Goal: Task Accomplishment & Management: Manage account settings

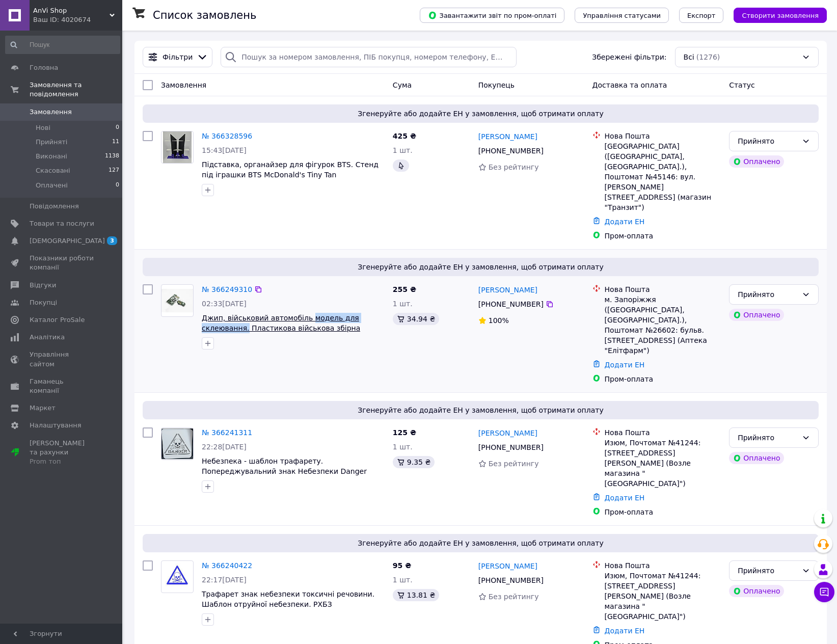
drag, startPoint x: 383, startPoint y: 286, endPoint x: 302, endPoint y: 284, distance: 81.0
click at [302, 313] on span "Джип, військовий автомобіль модель для склеювання. Пластикова військова збірна …" at bounding box center [293, 323] width 183 height 20
copy span "модель для склеювання."
click at [55, 219] on link "Товари та послуги" at bounding box center [62, 223] width 125 height 17
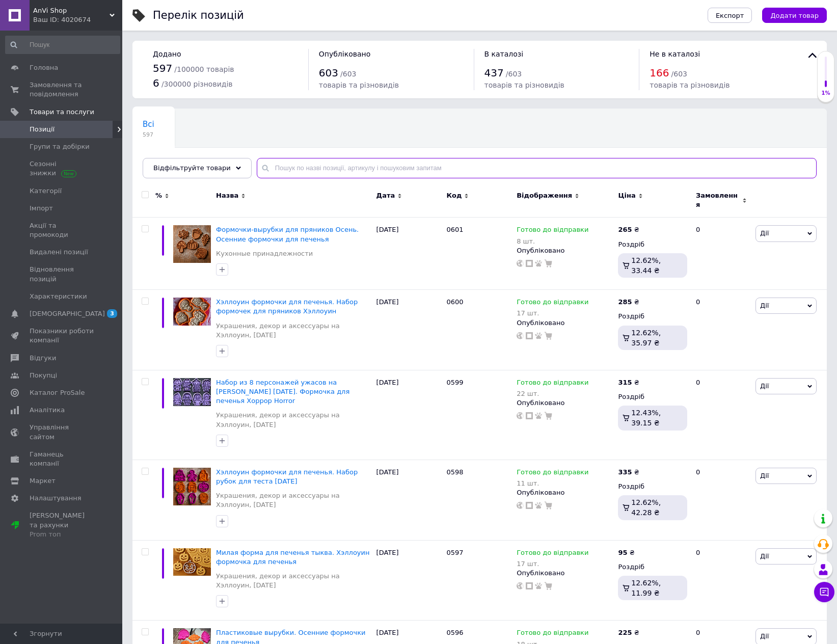
click at [298, 170] on input "text" at bounding box center [537, 168] width 560 height 20
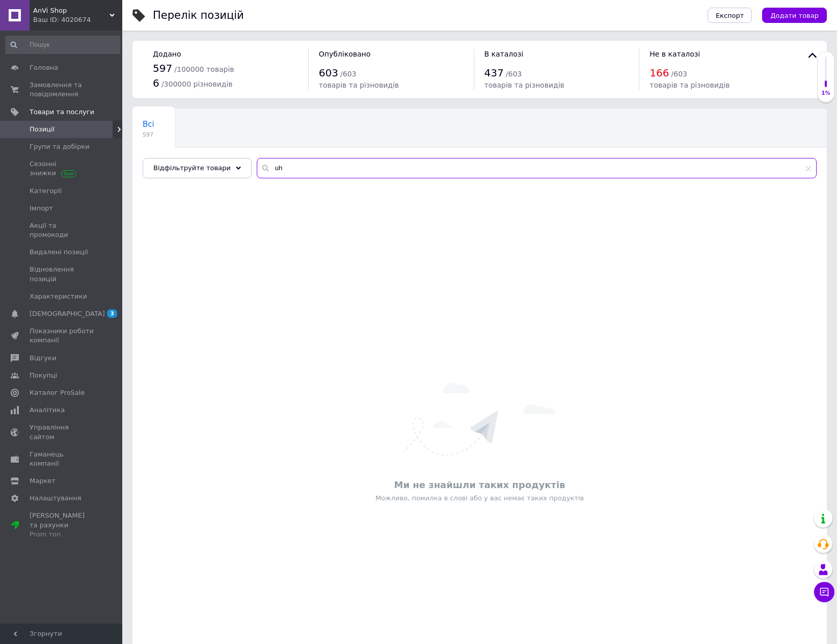
type input "u"
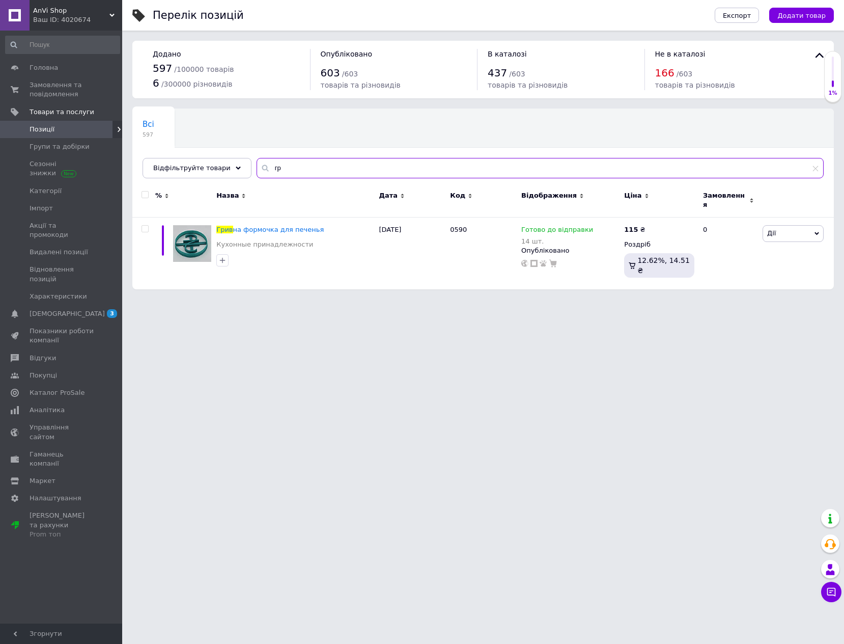
type input "г"
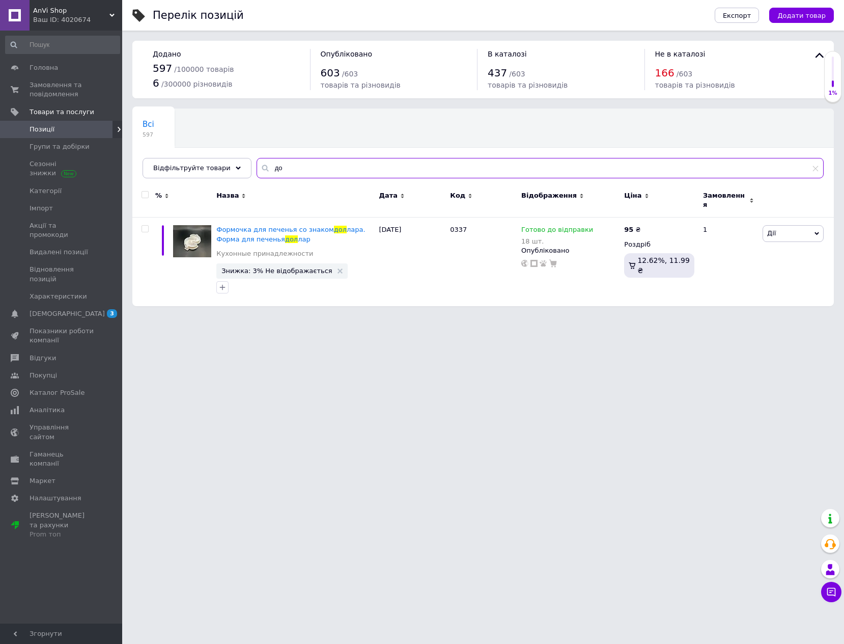
type input "д"
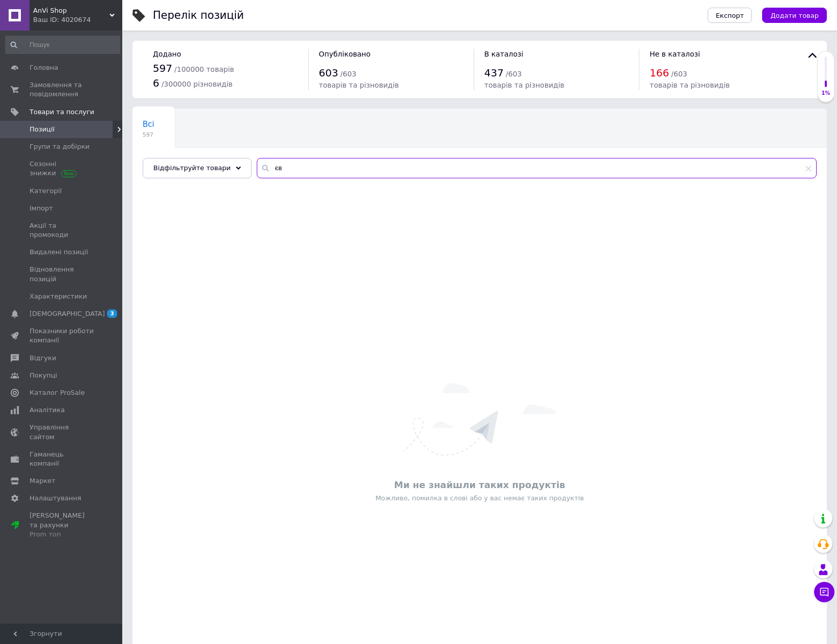
type input "є"
type input "евро"
click at [55, 129] on span "Позиції" at bounding box center [62, 129] width 65 height 9
click at [59, 129] on span "Позиції" at bounding box center [62, 129] width 65 height 9
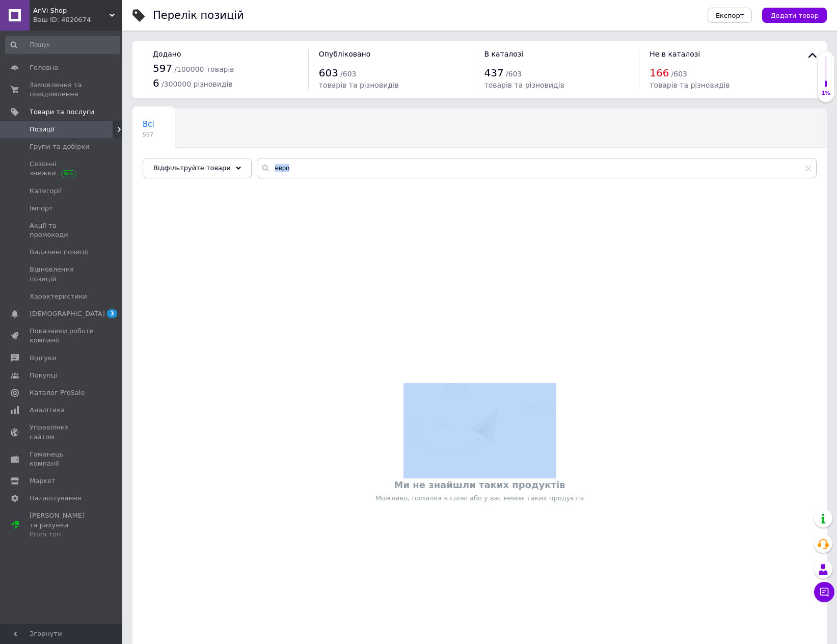
click at [811, 169] on div "евро" at bounding box center [537, 168] width 560 height 20
click at [809, 169] on icon at bounding box center [808, 168] width 6 height 6
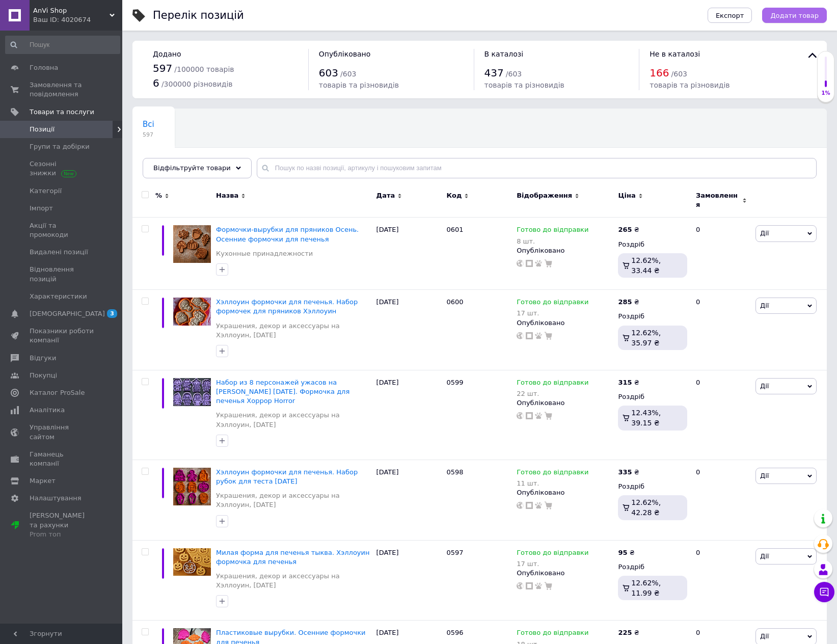
click at [790, 17] on span "Додати товар" at bounding box center [794, 16] width 48 height 8
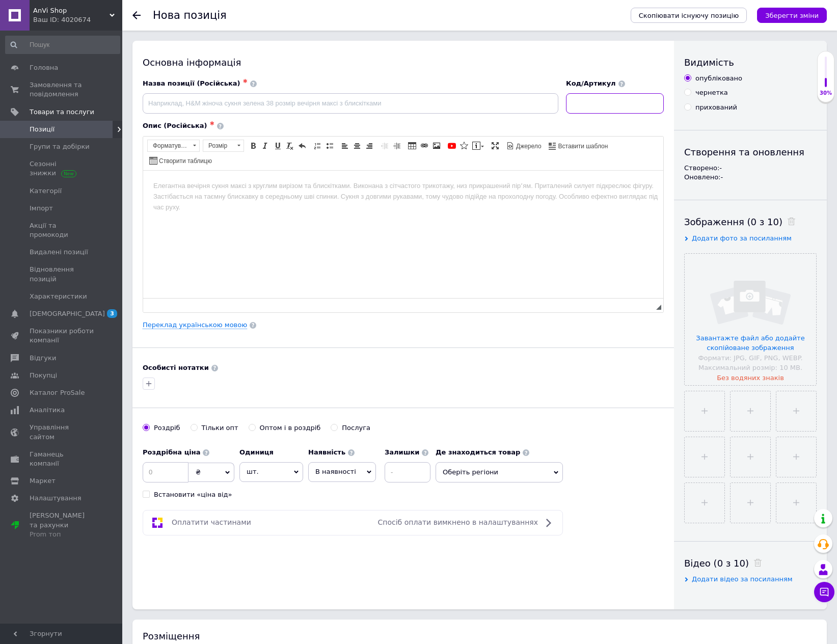
click at [598, 100] on input at bounding box center [615, 103] width 98 height 20
type input "0602"
click at [213, 321] on link "Переклад українською мовою" at bounding box center [195, 325] width 104 height 8
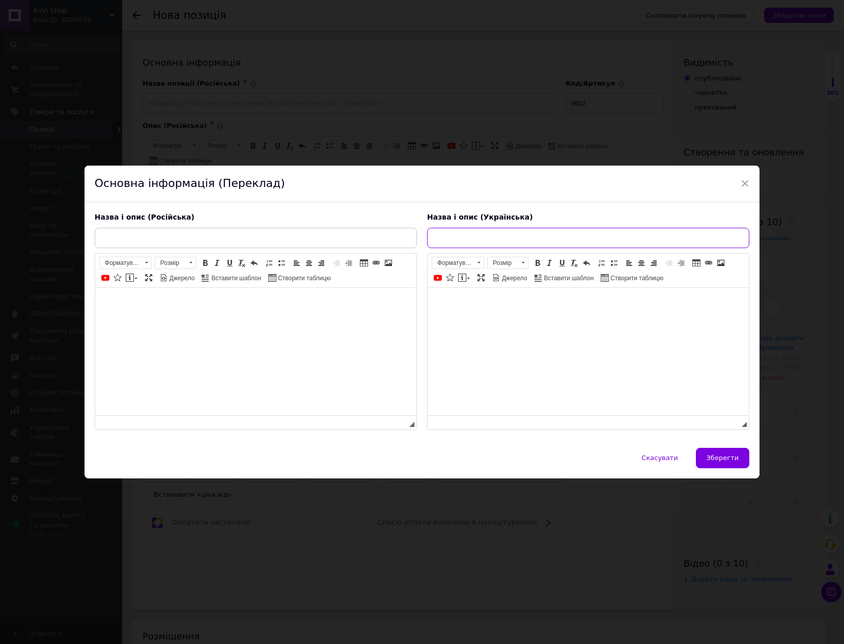
click at [491, 237] on input "text" at bounding box center [588, 238] width 322 height 20
paste input "формочки-вирубки для пряників "Євро""
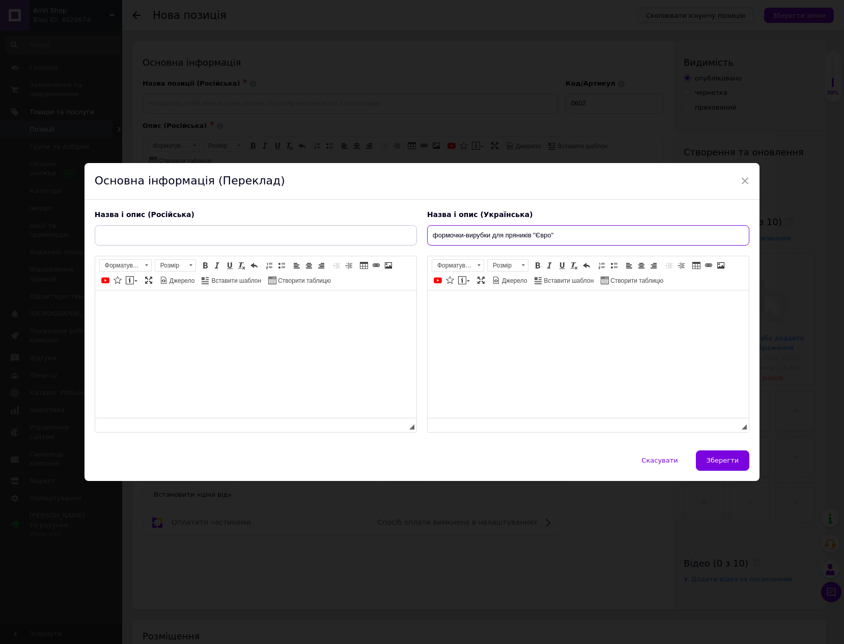
drag, startPoint x: 435, startPoint y: 234, endPoint x: 429, endPoint y: 235, distance: 6.3
click at [429, 235] on input "формочки-вирубки для пряників "Євро"" at bounding box center [588, 235] width 322 height 20
click at [486, 236] on input "Формочки-вирубки для пряників "Євро"" at bounding box center [588, 235] width 322 height 20
click at [462, 237] on input "Формочки-вирубка для пряників "Євро"" at bounding box center [588, 235] width 322 height 20
click at [561, 239] on input "Формочки, вирубка для пряників "Євро"" at bounding box center [588, 235] width 322 height 20
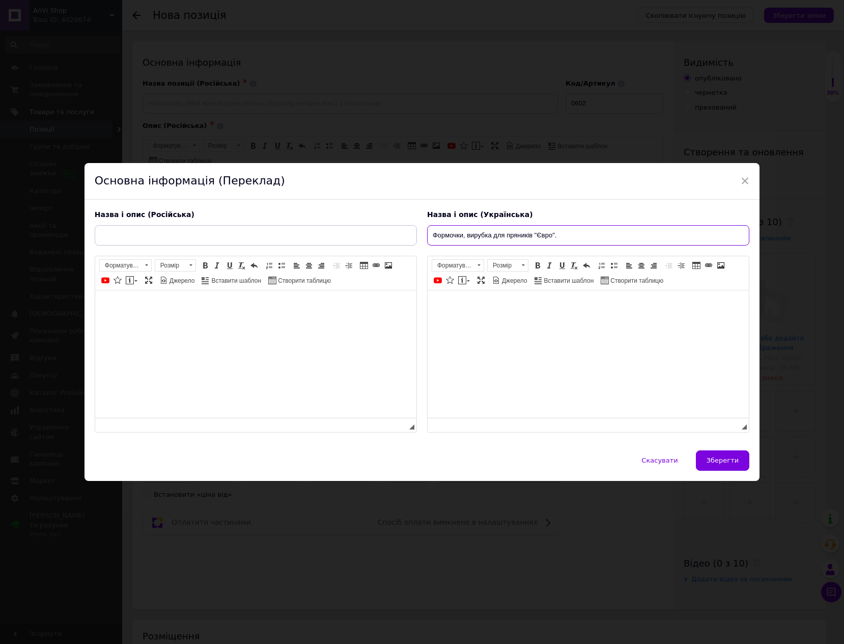
click at [587, 239] on input "Формочки, вирубка для пряників "Євро"." at bounding box center [588, 235] width 322 height 20
drag, startPoint x: 689, startPoint y: 239, endPoint x: 558, endPoint y: 238, distance: 131.4
click at [558, 238] on input "Формочки, вирубка для пряників "Євро". Форма для печива грошова одиниця" at bounding box center [588, 235] width 322 height 20
click at [686, 242] on input "Формочки, вирубка для пряників "Євро". Форма для печива грошова одиниця" at bounding box center [588, 235] width 322 height 20
drag, startPoint x: 683, startPoint y: 235, endPoint x: 428, endPoint y: 238, distance: 255.6
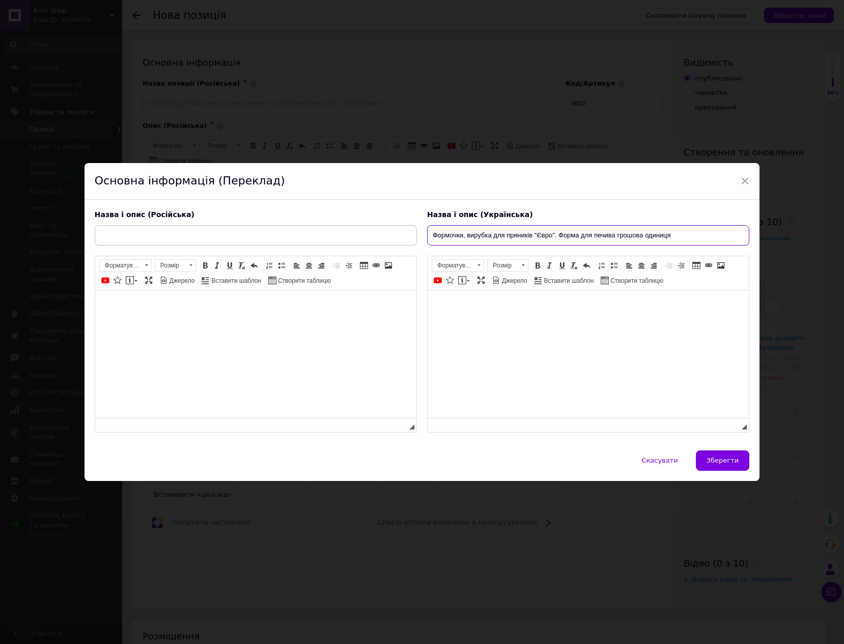
click at [428, 238] on input "Формочки, вирубка для пряників "Євро". Форма для печива грошова одиниця" at bounding box center [588, 235] width 322 height 20
click at [448, 240] on input "Формочки, вирубка для пряників "Євро". Форма для печива грошова одиниця" at bounding box center [588, 235] width 322 height 20
click at [459, 236] on input "Формочки, вирубка для пряників "Євро". Форма для печива грошова одиниця" at bounding box center [588, 235] width 322 height 20
drag, startPoint x: 677, startPoint y: 232, endPoint x: 428, endPoint y: 228, distance: 249.5
click at [428, 228] on input "Формочка, вирубка для пряників "Євро". Форма для печива грошова одиниця" at bounding box center [588, 235] width 322 height 20
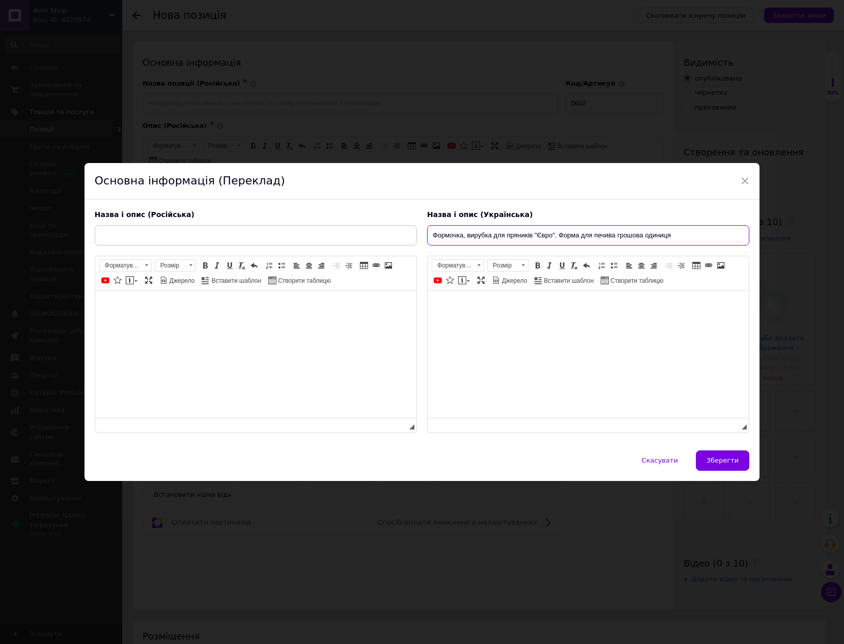
type input "Формочка, вирубка для пряників "Євро". Форма для печива грошова одиниця"
click at [146, 232] on input "text" at bounding box center [256, 235] width 322 height 20
paste input "Формочка, вырубка для пряников "Евро". Форма для печенья денежная единица"
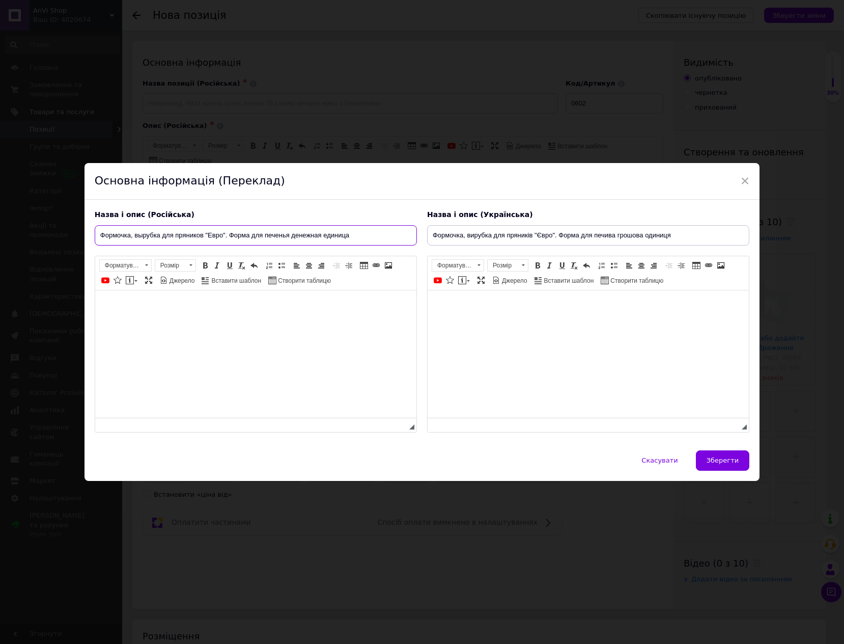
type input "Формочка, вырубка для пряников "Евро". Форма для печенья денежная единица"
click at [682, 241] on input "Формочка, вирубка для пряників "Євро". Форма для печива грошова одиниця" at bounding box center [588, 235] width 322 height 20
drag, startPoint x: 686, startPoint y: 235, endPoint x: 421, endPoint y: 239, distance: 265.3
click at [422, 239] on div "Назва і опис (Українська) Формочка, вирубка для пряників "Євро". Форма для печи…" at bounding box center [588, 321] width 332 height 233
click at [686, 237] on input "Формочка, вирубка для пряників "Євро". Форма для печива грошова одиниця" at bounding box center [588, 235] width 322 height 20
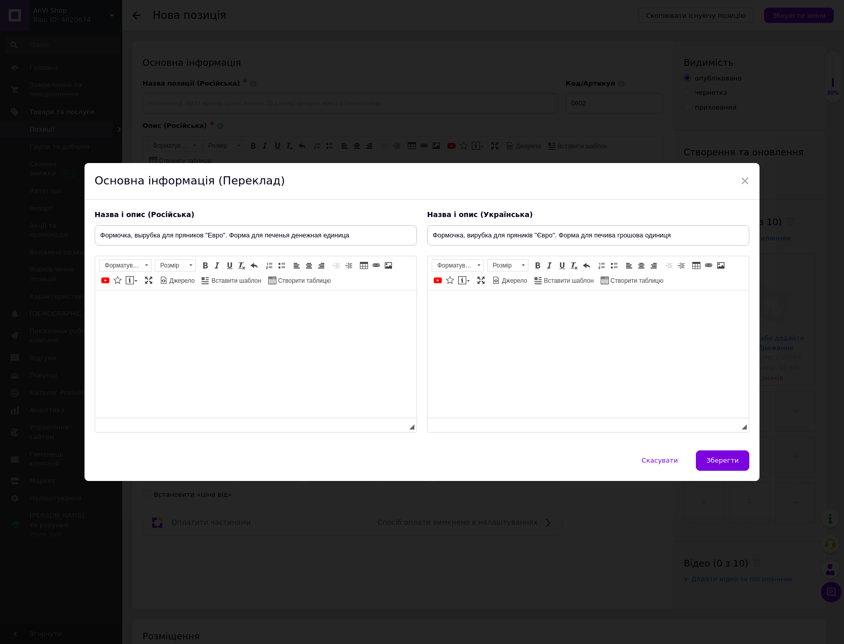
click at [542, 321] on html at bounding box center [587, 305] width 321 height 31
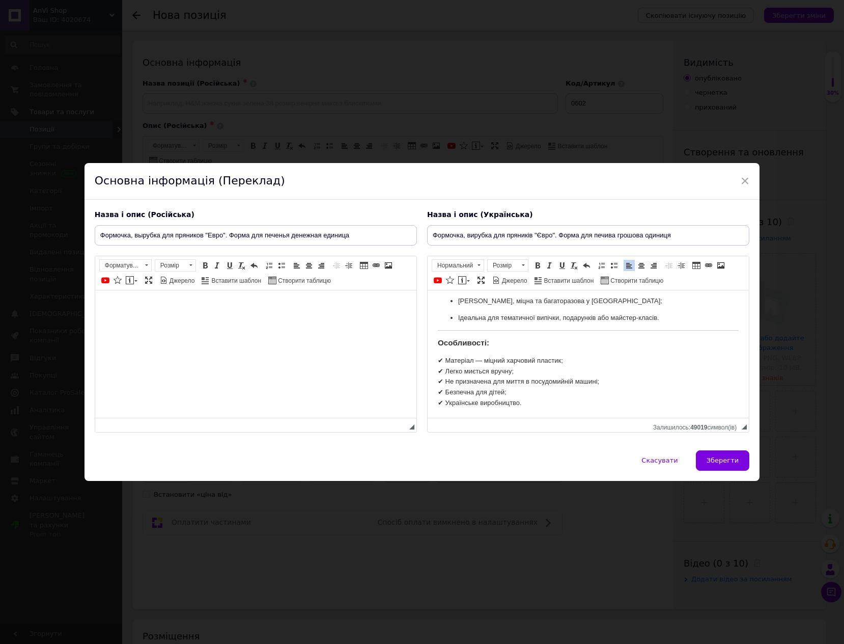
scroll to position [170, 0]
drag, startPoint x: 532, startPoint y: 401, endPoint x: 434, endPoint y: 402, distance: 97.8
click at [434, 402] on html "Формочка для пряників «Євро» — це оригінальна вирубка, яка ідеально підходить д…" at bounding box center [587, 268] width 321 height 297
drag, startPoint x: 532, startPoint y: 390, endPoint x: 432, endPoint y: 392, distance: 99.8
click at [432, 392] on html "Формочка для пряників «Євро» — це оригінальна вирубка, яка ідеально підходить д…" at bounding box center [587, 268] width 321 height 297
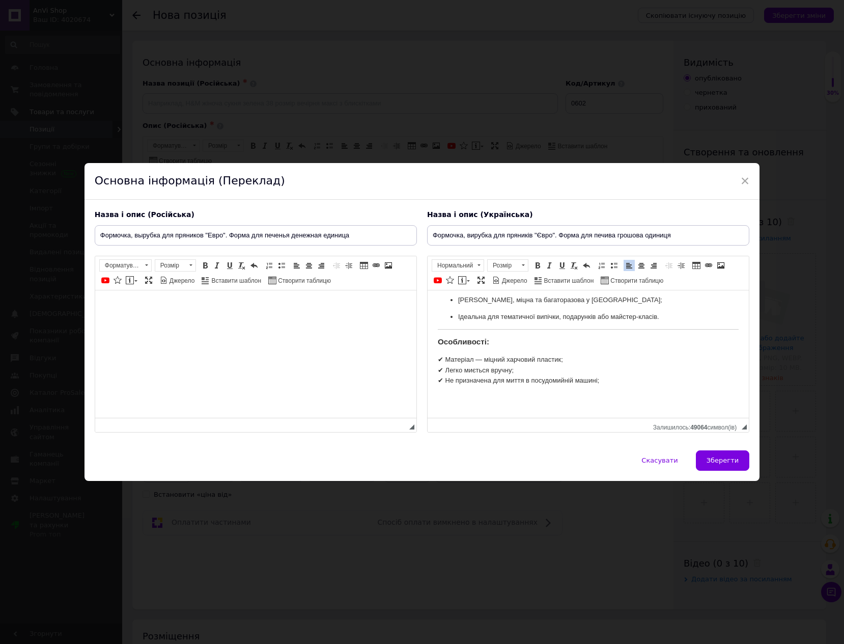
click at [550, 403] on p "✔ Матеріал — міцний харчовий пластик; ✔ Легко миється вручну; ✔ Не призначена д…" at bounding box center [587, 380] width 301 height 53
click at [442, 390] on p "✔ Матеріал — міцний харчовий пластик; ✔ Легко миється вручну; ✔ Не призначена д…" at bounding box center [587, 380] width 301 height 53
click at [449, 404] on p "✔ Матеріал — міцний харчовий пластик; ✔ Легко миється вручну; ✔ Не призначена д…" at bounding box center [587, 380] width 301 height 53
click at [719, 269] on span at bounding box center [721, 265] width 8 height 8
select select
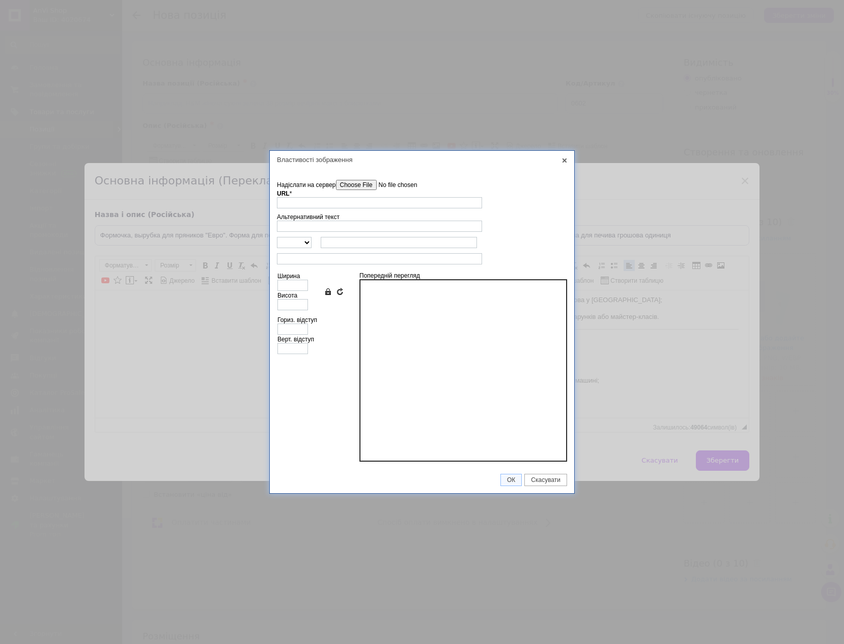
click at [351, 182] on input"] "Надіслати на сервер" at bounding box center [394, 185] width 116 height 10
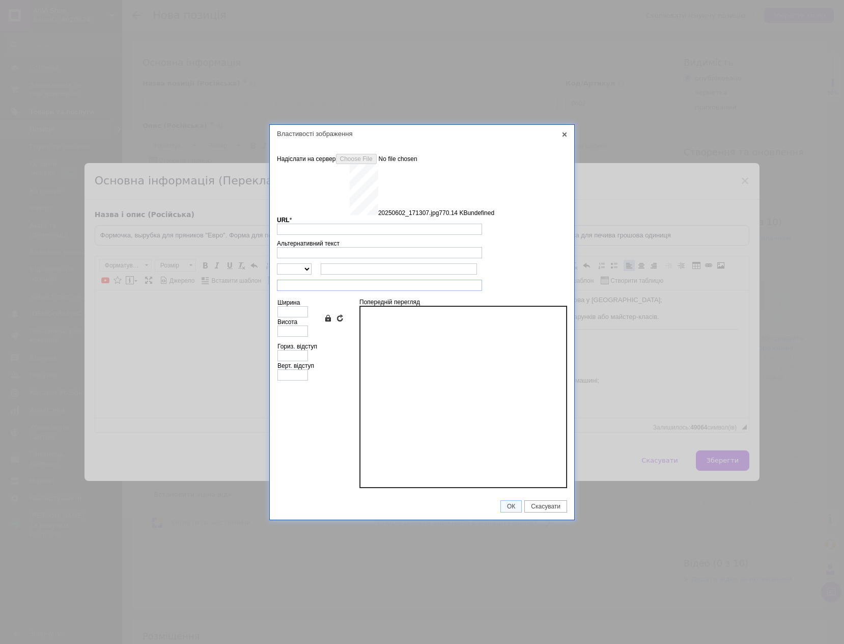
type input "[URL][DOMAIN_NAME]"
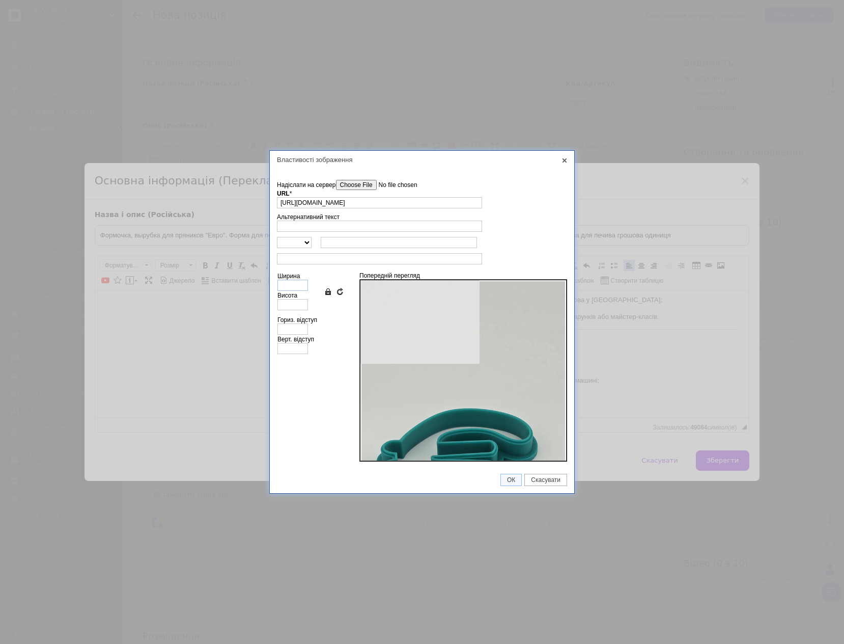
type input "640"
type input "1136"
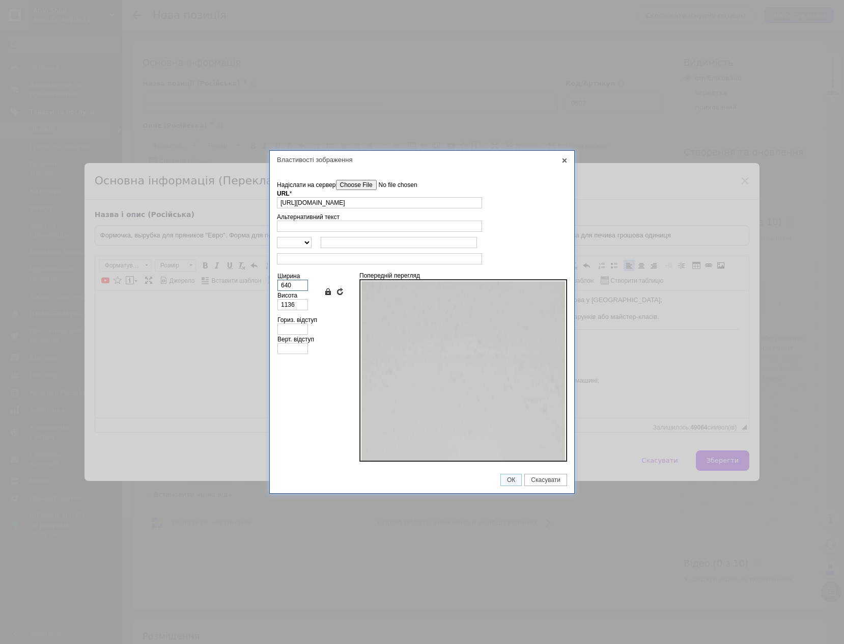
drag, startPoint x: 294, startPoint y: 284, endPoint x: 255, endPoint y: 283, distance: 39.7
click at [255, 283] on div "Властивості зображення X Інформація про зображення Надіслати на сервер undefine…" at bounding box center [422, 322] width 844 height 644
type input "7"
type input "12"
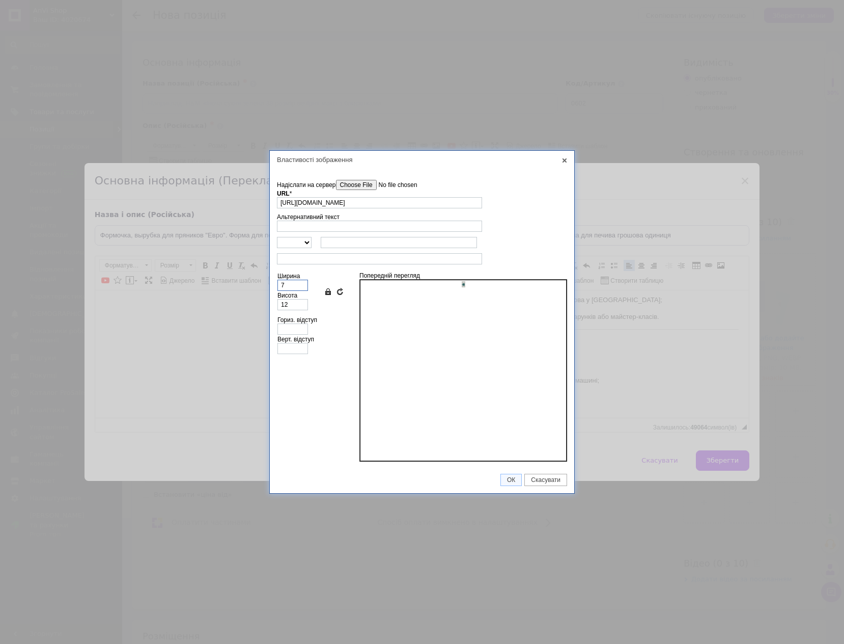
type input "70"
type input "124"
drag, startPoint x: 298, startPoint y: 287, endPoint x: 277, endPoint y: 285, distance: 20.5
click at [277, 285] on input "70%" at bounding box center [292, 285] width 31 height 11
type input "70%"
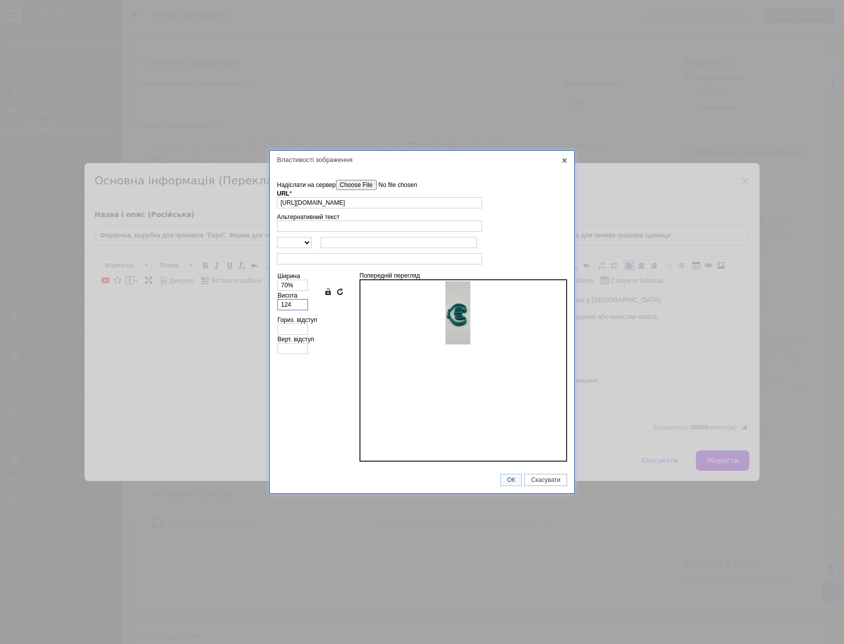
drag, startPoint x: 296, startPoint y: 305, endPoint x: 263, endPoint y: 304, distance: 33.1
click at [263, 304] on div "Властивості зображення X Інформація про зображення Надіслати на сервер undefine…" at bounding box center [422, 322] width 844 height 644
paste input "70%"
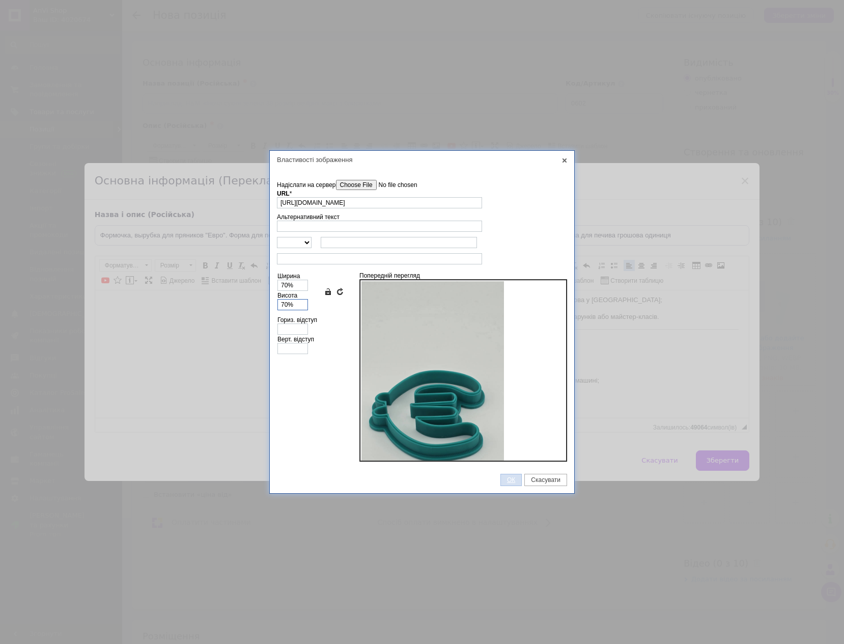
type input "70%"
click at [510, 480] on span "ОК" at bounding box center [511, 479] width 20 height 7
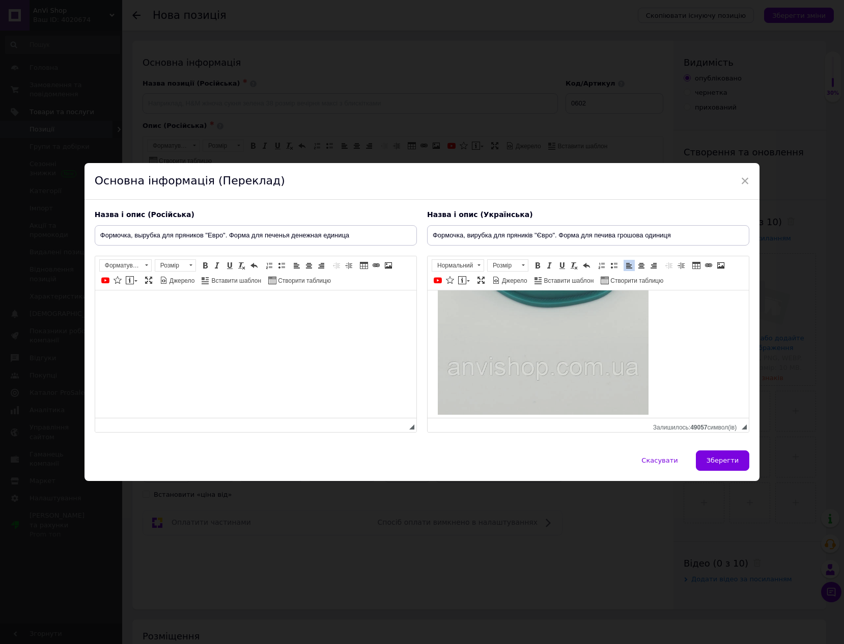
scroll to position [531, 0]
click at [520, 406] on body "Формочка для пряників «Євро» — це оригінальна вирубка, яка ідеально підходить д…" at bounding box center [587, 99] width 301 height 661
click at [487, 407] on p "Редактор, 5B6A4D72-367B-4243-8C9D-F504B55B8293" at bounding box center [587, 412] width 301 height 11
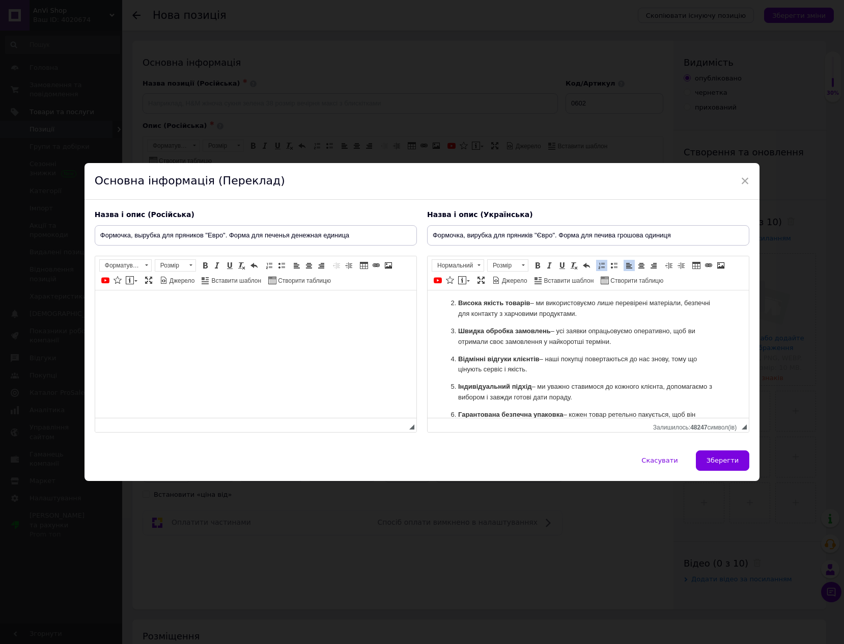
scroll to position [739, 0]
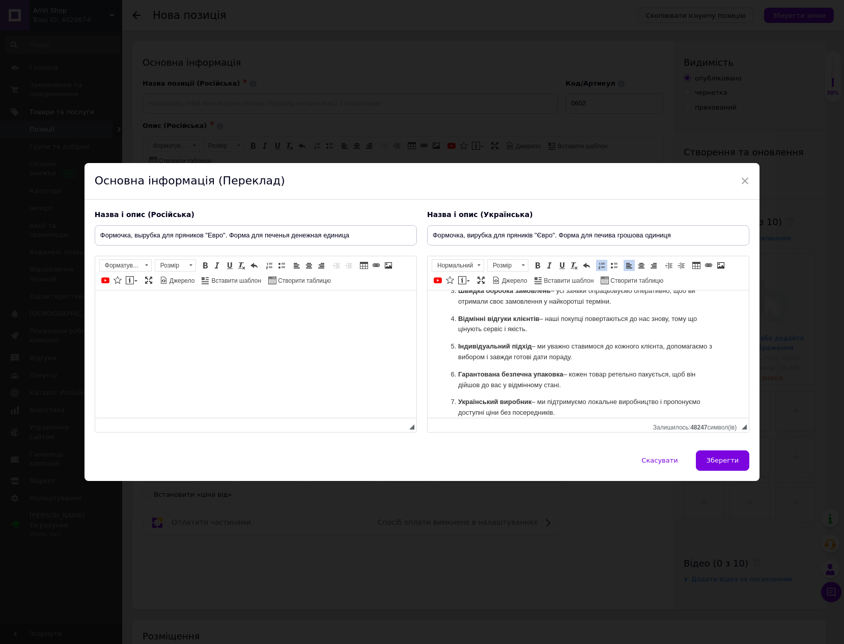
click at [363, 321] on html at bounding box center [255, 305] width 321 height 31
click at [185, 321] on html at bounding box center [255, 305] width 321 height 31
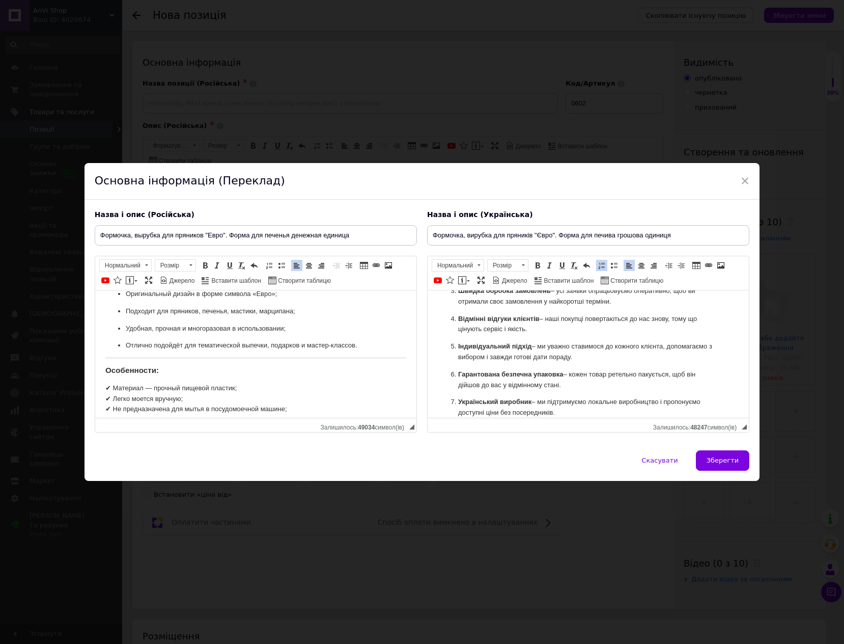
scroll to position [149, 0]
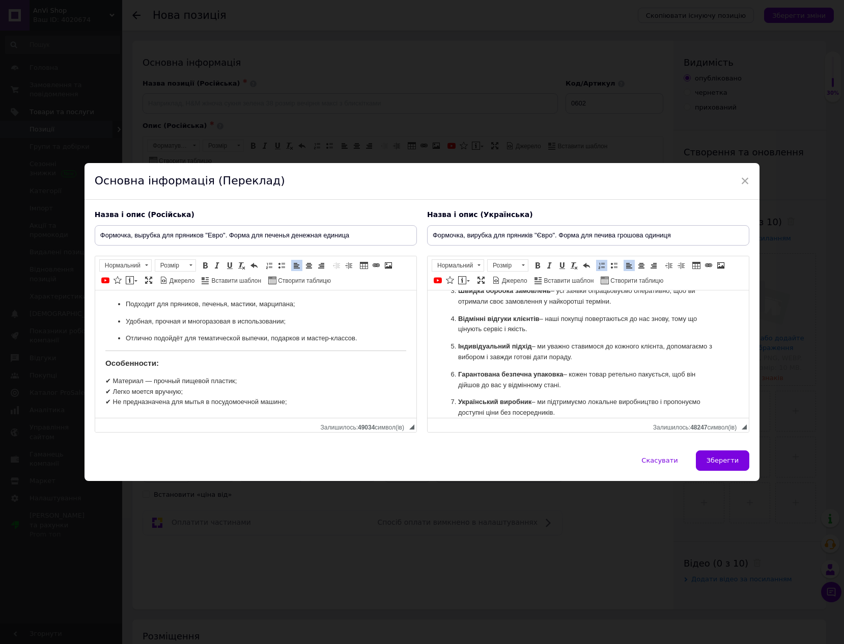
click at [342, 404] on p "✔ Материал — прочный пищевой пластик; ✔ Легко моется вручную; ✔ Не предназначен…" at bounding box center [255, 391] width 301 height 32
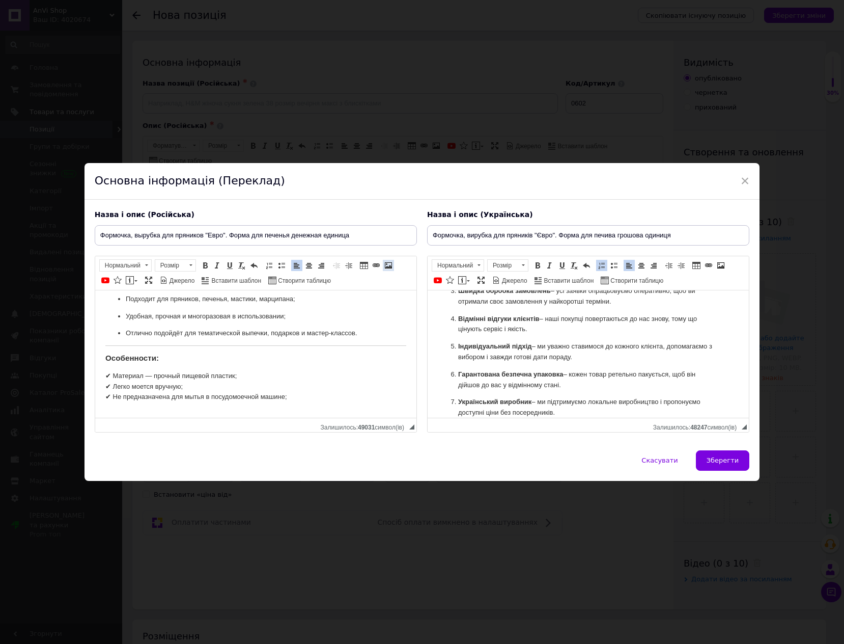
click at [383, 266] on link "Зображення" at bounding box center [388, 265] width 11 height 11
select select
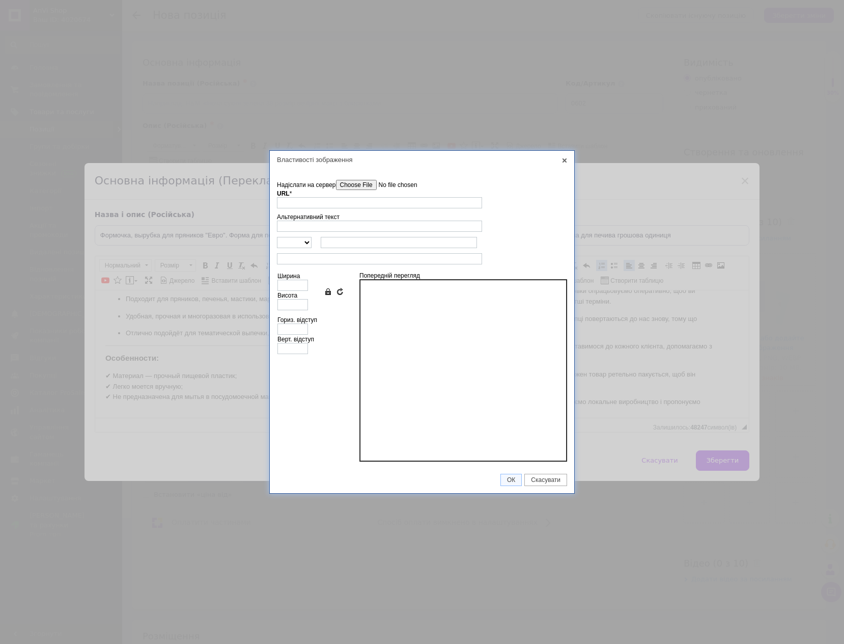
click at [357, 183] on input"] "Надіслати на сервер" at bounding box center [394, 185] width 116 height 10
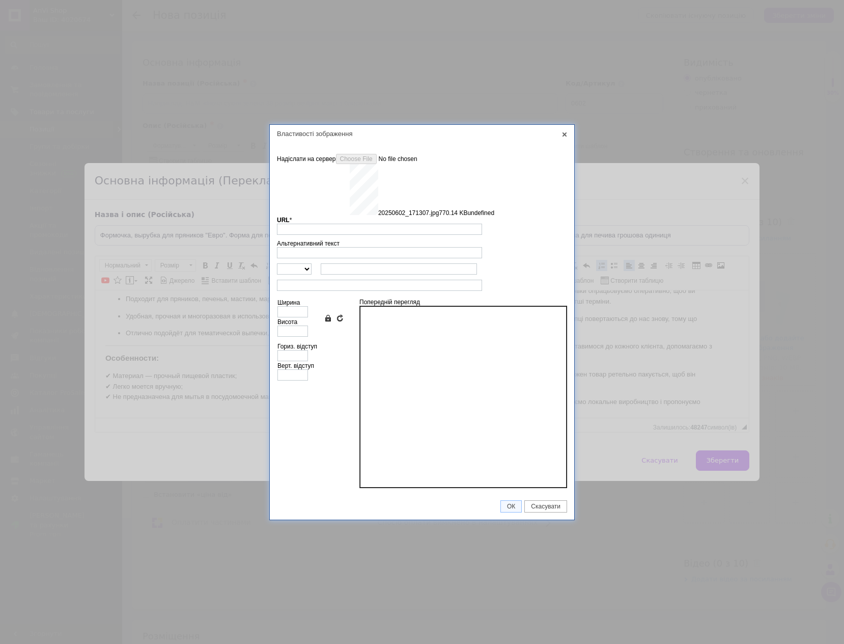
type input "[URL][DOMAIN_NAME]"
type input "640"
type input "1136"
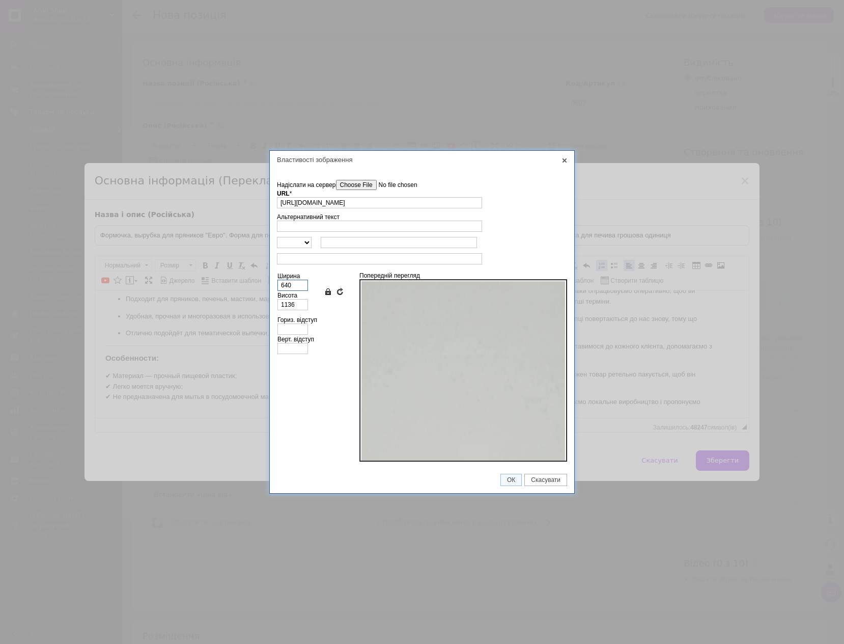
drag, startPoint x: 296, startPoint y: 286, endPoint x: 254, endPoint y: 282, distance: 42.9
click at [254, 282] on div "Властивості зображення X Інформація про зображення Надіслати на сервер undefine…" at bounding box center [422, 322] width 844 height 644
type input "7"
type input "12"
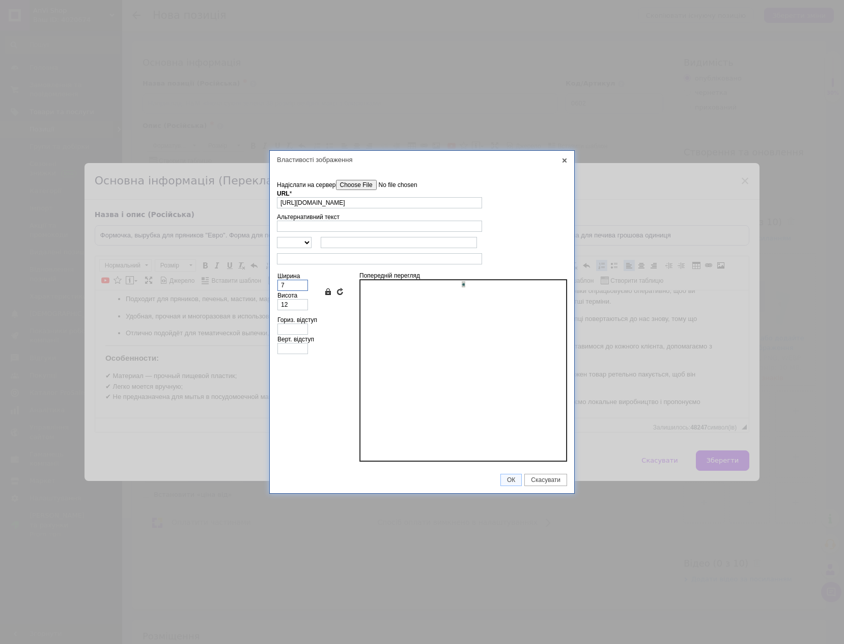
type input "70"
type input "124"
drag, startPoint x: 296, startPoint y: 286, endPoint x: 245, endPoint y: 276, distance: 52.3
click at [245, 276] on div "Властивості зображення X Інформація про зображення Надіслати на сервер undefine…" at bounding box center [422, 322] width 844 height 644
type input "70%"
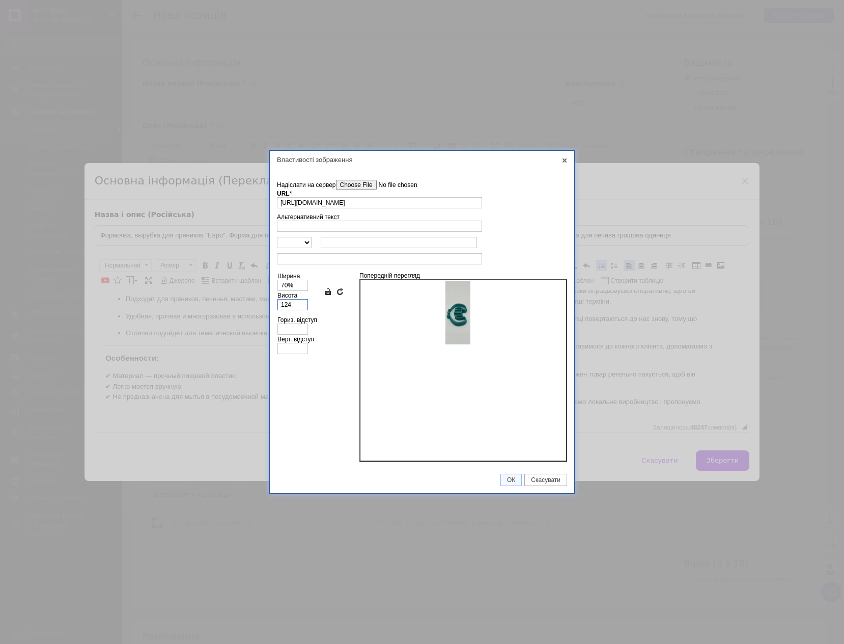
drag, startPoint x: 296, startPoint y: 304, endPoint x: 244, endPoint y: 305, distance: 51.9
click at [244, 305] on div "Властивості зображення X Інформація про зображення Надіслати на сервер undefine…" at bounding box center [422, 322] width 844 height 644
paste input "70%"
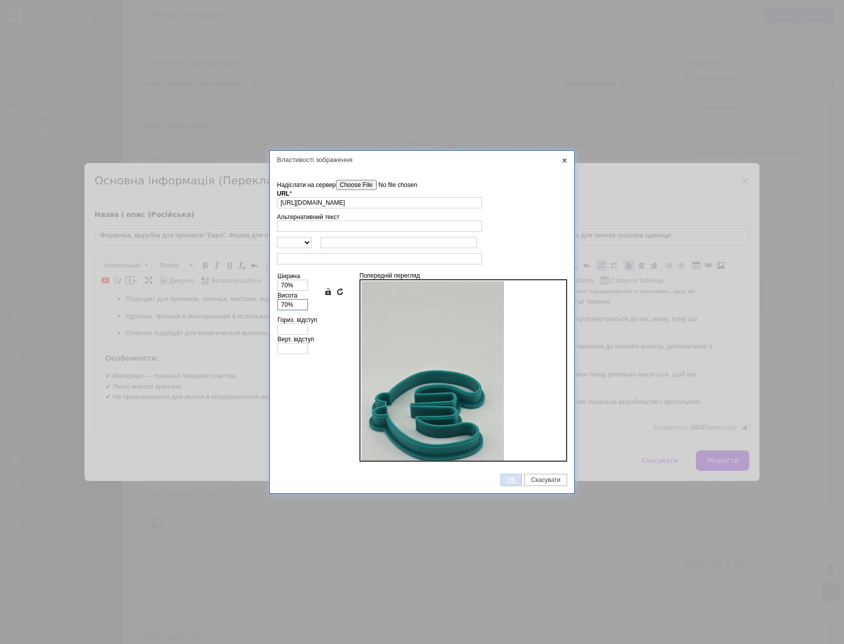
type input "70%"
click at [509, 476] on span "ОК" at bounding box center [511, 479] width 20 height 7
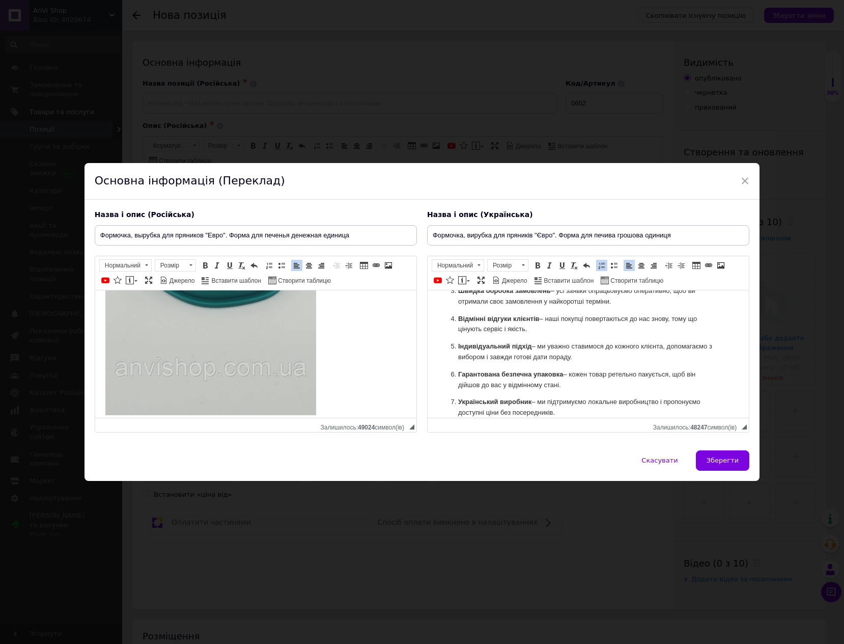
scroll to position [527, 0]
click at [133, 419] on p "Редактор, 8E30DC5E-A51B-4CB2-B686-66665453EA90" at bounding box center [255, 424] width 301 height 11
paste body "Редактор, 8E30DC5E-A51B-4CB2-B686-66665453EA90"
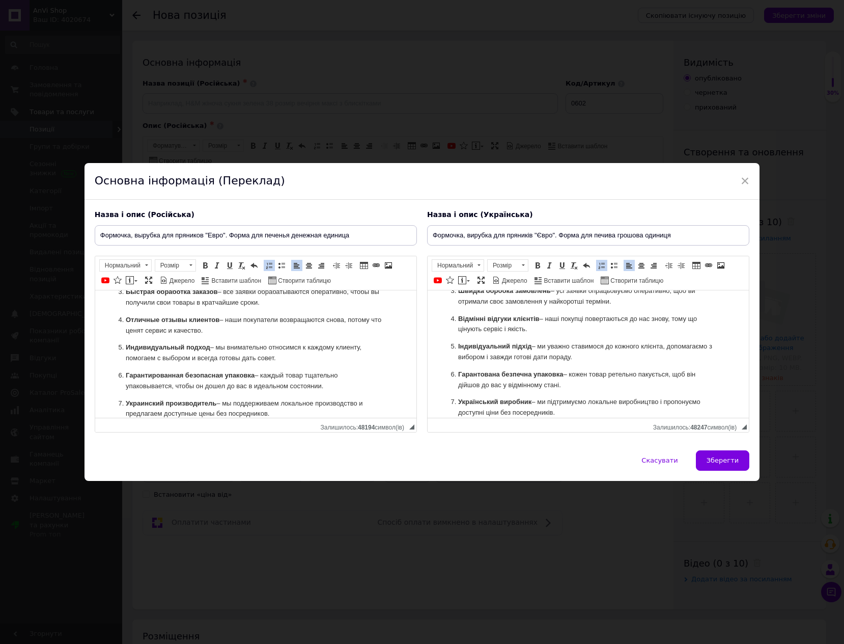
scroll to position [735, 0]
drag, startPoint x: 271, startPoint y: 404, endPoint x: 107, endPoint y: 381, distance: 165.5
click at [107, 381] on ol "Большой ассортимент – у нас вы найдете формочки, каттеры, трафареты и другие ак…" at bounding box center [255, 324] width 301 height 188
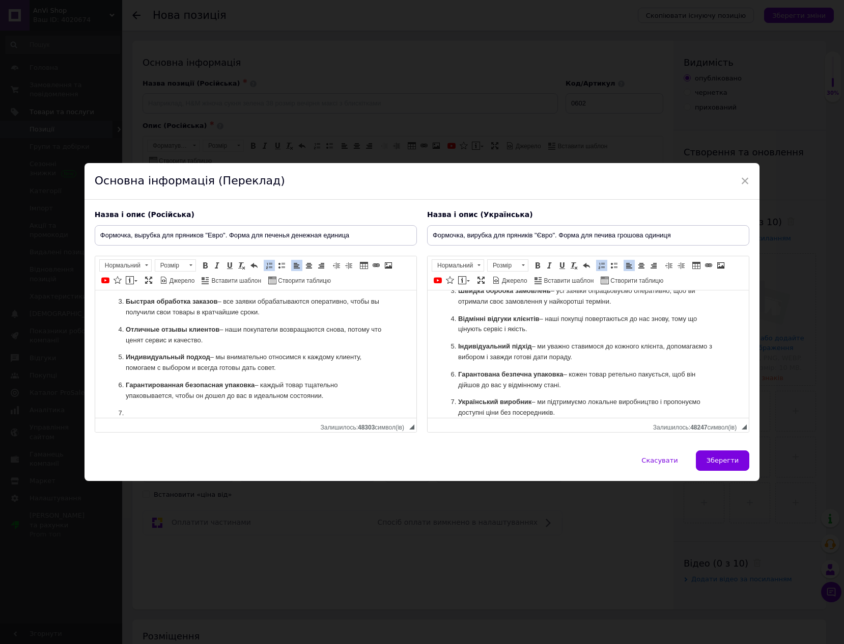
scroll to position [707, 0]
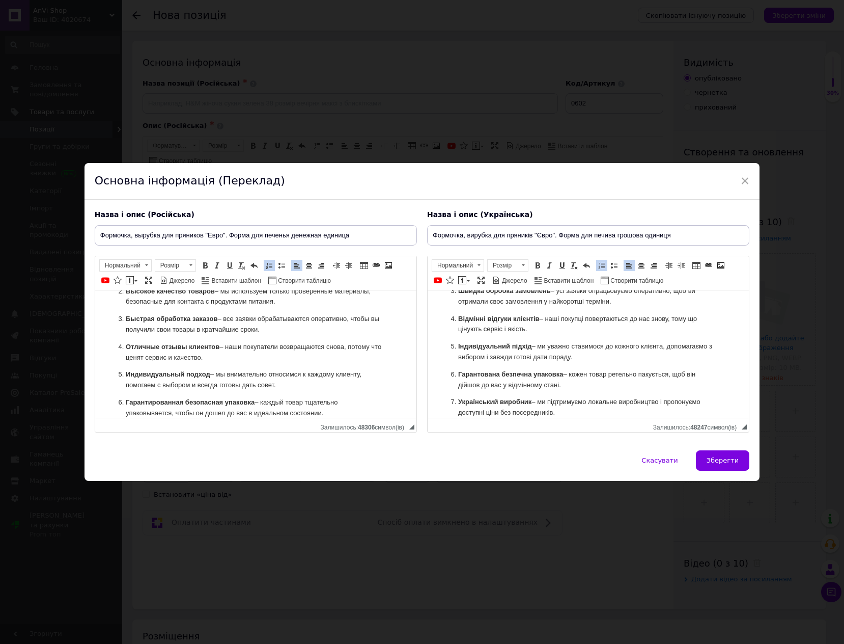
drag, startPoint x: 518, startPoint y: 402, endPoint x: 434, endPoint y: 385, distance: 85.2
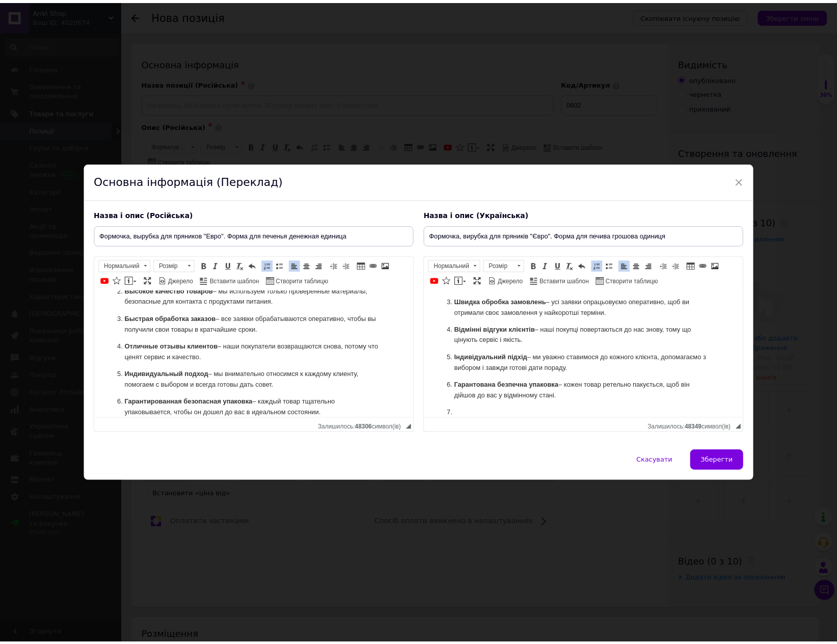
scroll to position [711, 0]
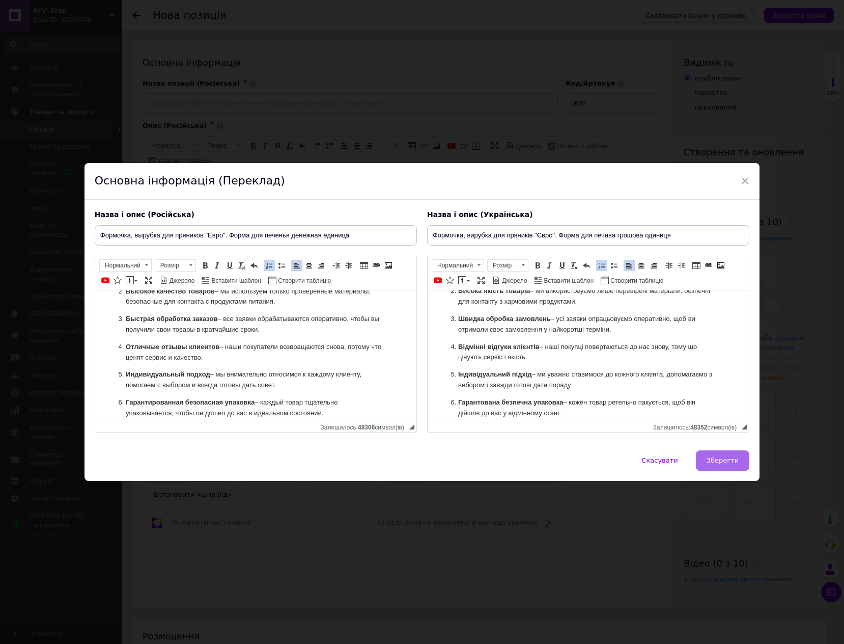
click at [730, 466] on button "Зберегти" at bounding box center [722, 460] width 53 height 20
type input "Формочка, вырубка для пряников "Евро". Форма для печенья денежная единица"
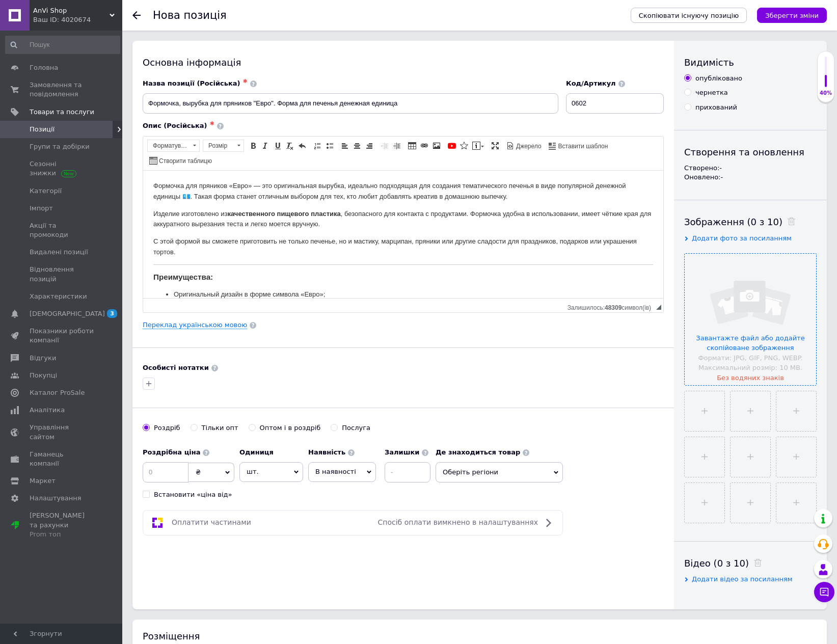
click at [738, 326] on input "file" at bounding box center [749, 319] width 131 height 131
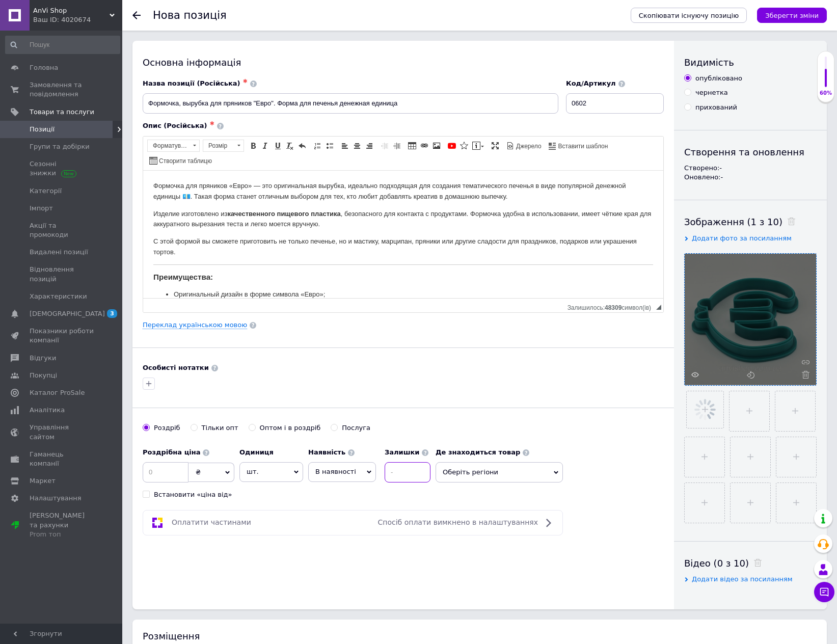
click at [400, 472] on input at bounding box center [407, 472] width 46 height 20
type input "14"
click at [348, 475] on span "В наявності" at bounding box center [335, 471] width 41 height 8
click at [344, 527] on li "Готово до відправки" at bounding box center [342, 534] width 67 height 23
click at [169, 476] on input at bounding box center [166, 472] width 46 height 20
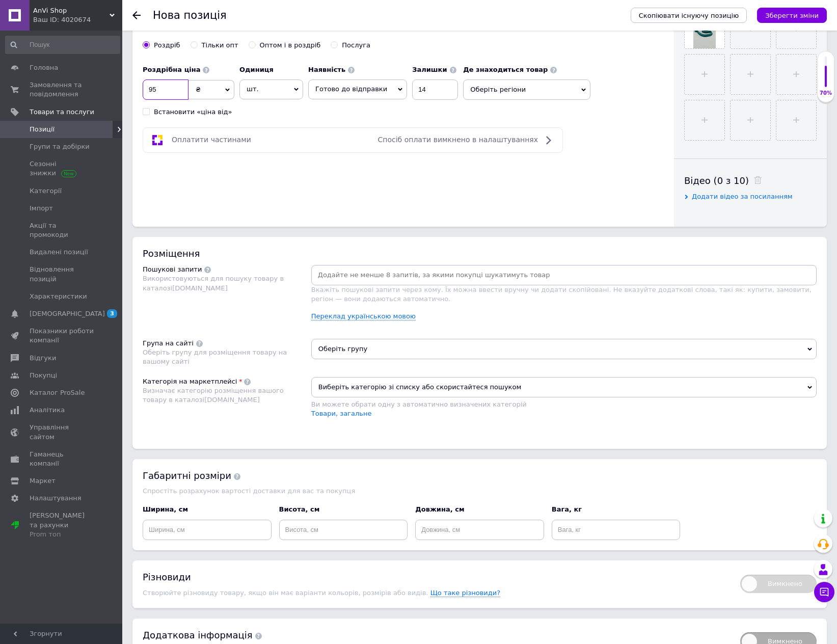
scroll to position [407, 0]
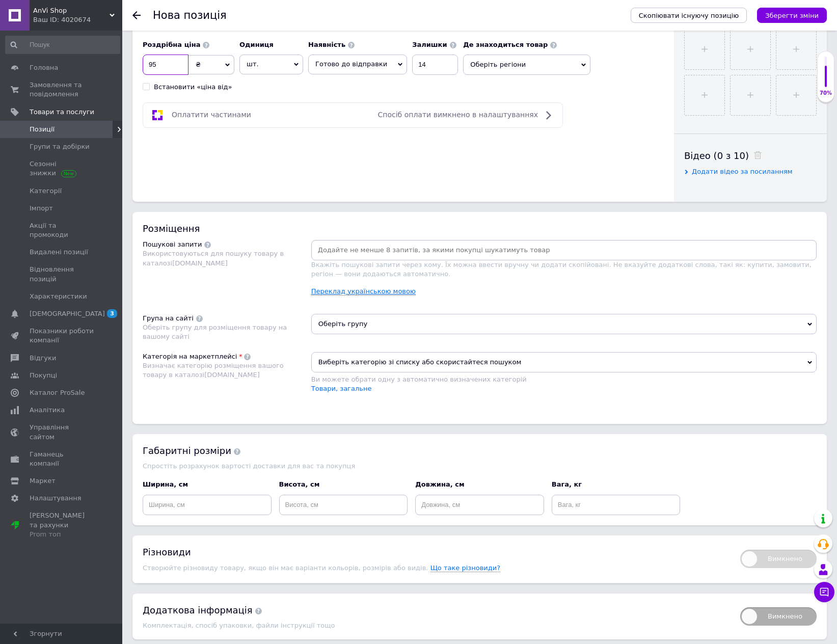
type input "95"
click at [371, 290] on link "Переклад українською мовою" at bounding box center [363, 291] width 104 height 8
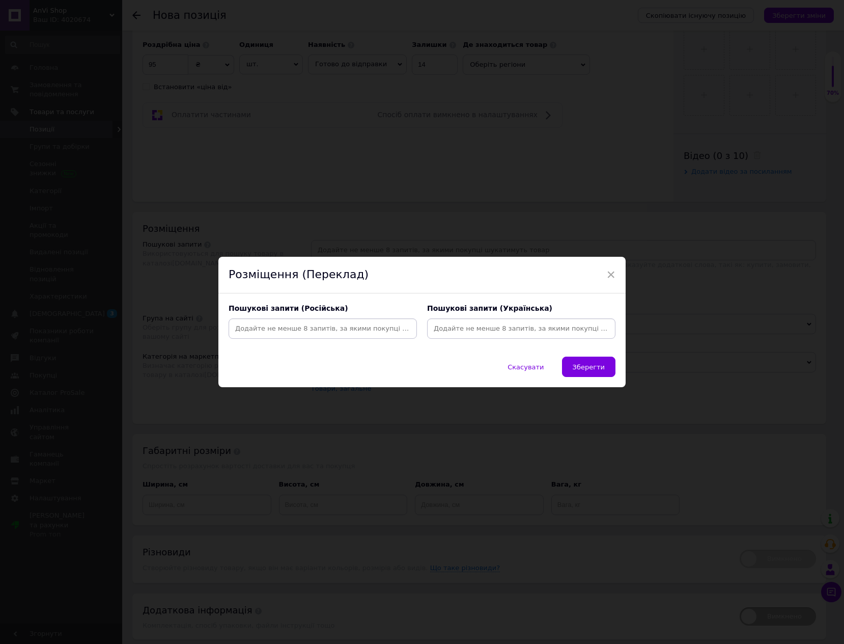
click at [508, 327] on input at bounding box center [521, 328] width 184 height 15
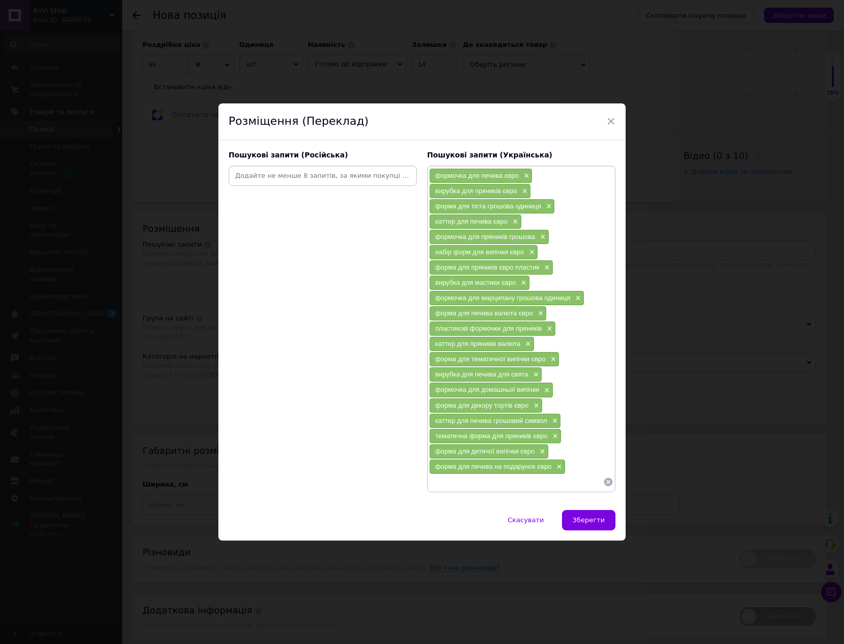
click at [300, 171] on input at bounding box center [323, 175] width 184 height 15
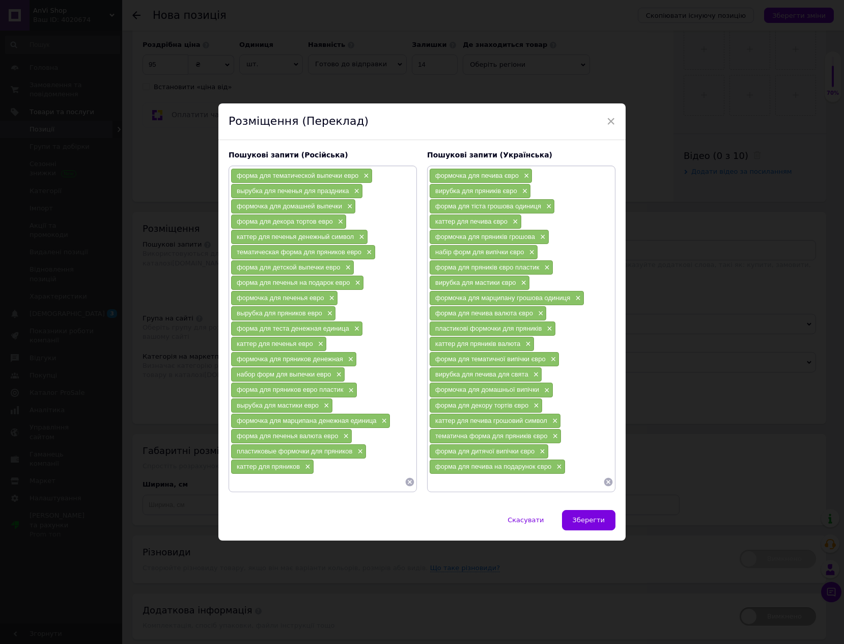
click at [599, 523] on span "Зберегти" at bounding box center [589, 520] width 32 height 8
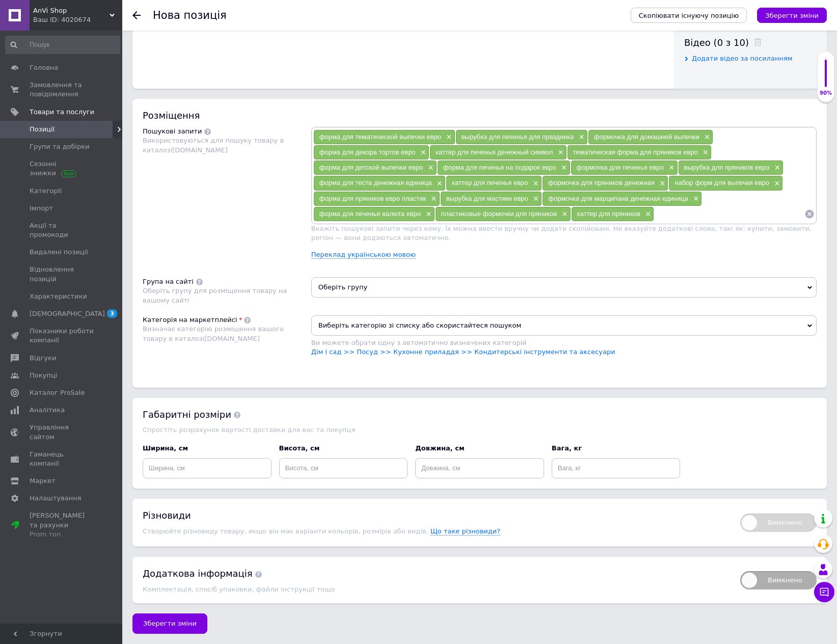
scroll to position [522, 0]
click at [436, 286] on span "Оберіть групу" at bounding box center [563, 287] width 505 height 20
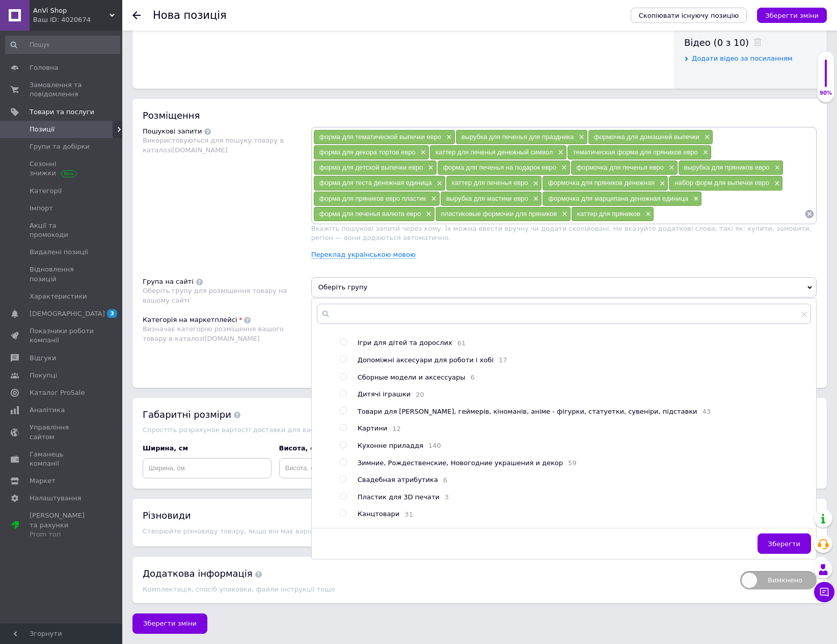
scroll to position [102, 0]
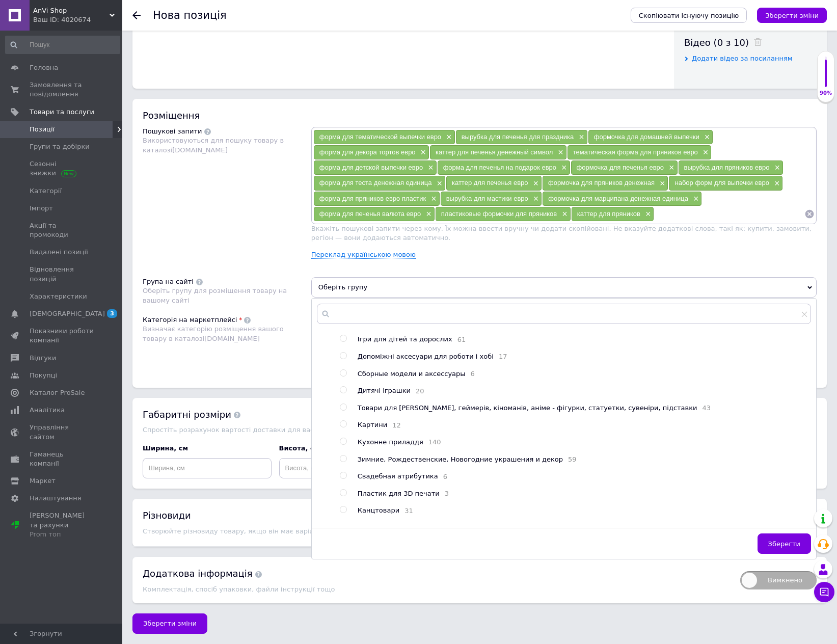
click at [405, 446] on span "Кухонне приладдя" at bounding box center [390, 442] width 66 height 8
radio input "true"
click at [790, 542] on span "Зберегти" at bounding box center [784, 544] width 32 height 8
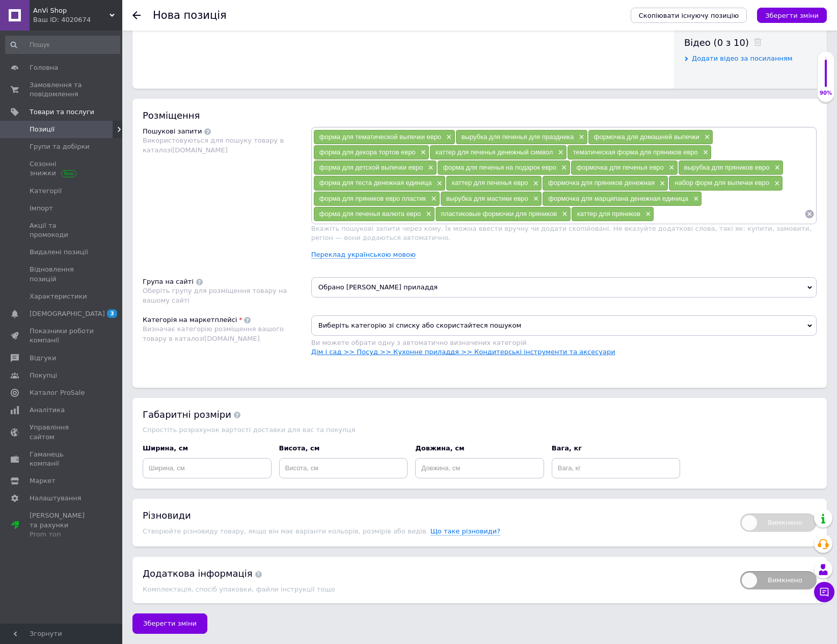
click at [452, 354] on li "Дім і сад >> Посуд >> Кухонне приладдя >> Кондитерські інструменти та аксесуари" at bounding box center [563, 351] width 505 height 9
click at [449, 348] on link "Дім і сад >> Посуд >> Кухонне приладдя >> Кондитерські інструменти та аксесуари" at bounding box center [463, 352] width 304 height 8
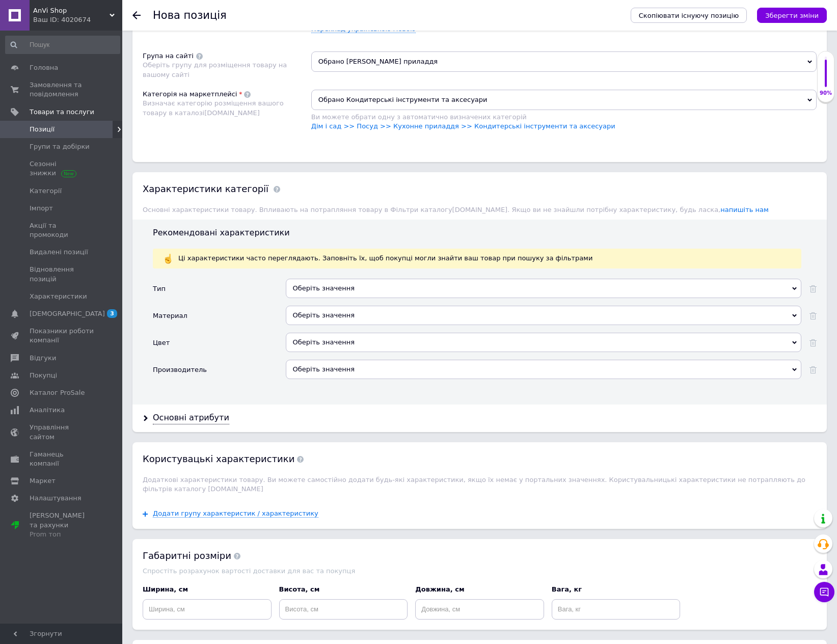
scroll to position [777, 0]
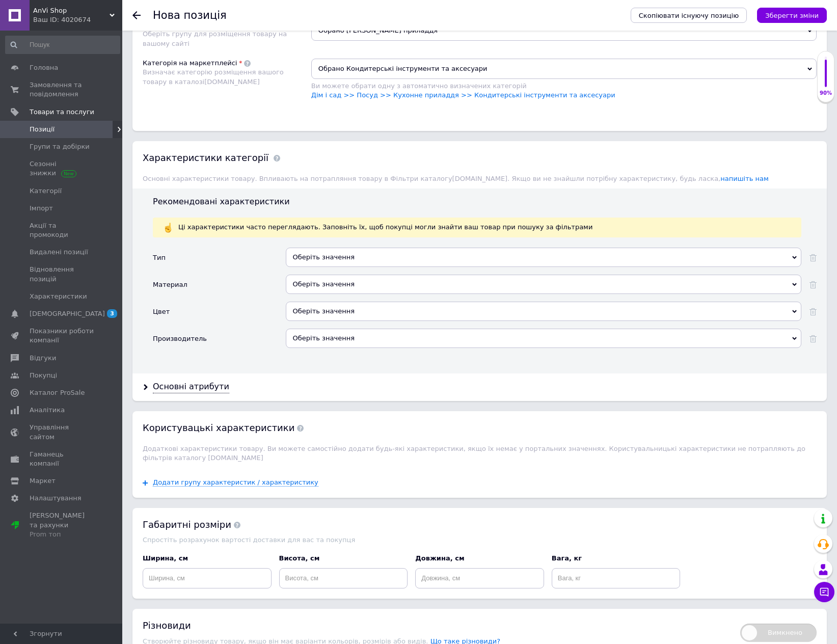
click at [335, 254] on div "Оберіть значення" at bounding box center [543, 256] width 515 height 19
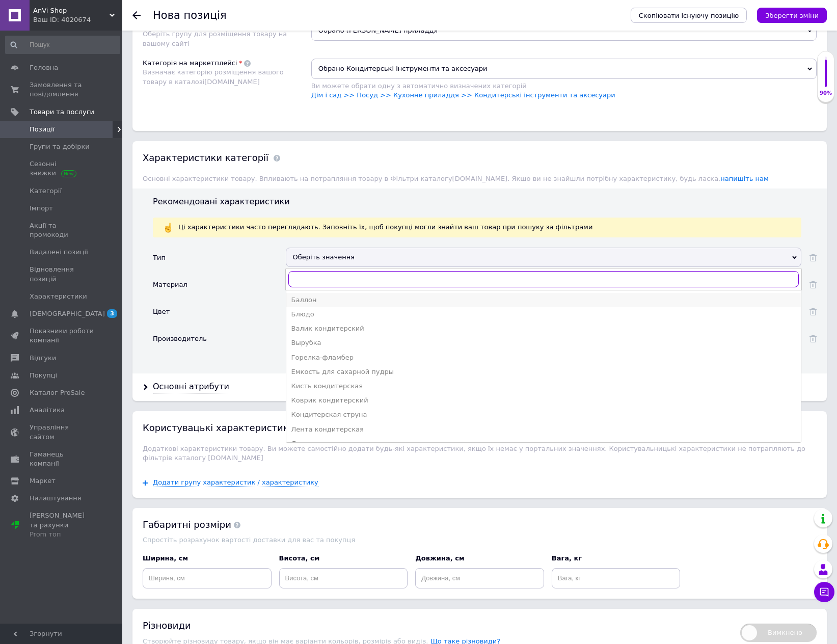
scroll to position [51, 0]
click at [342, 290] on div "Вырубка" at bounding box center [543, 291] width 504 height 9
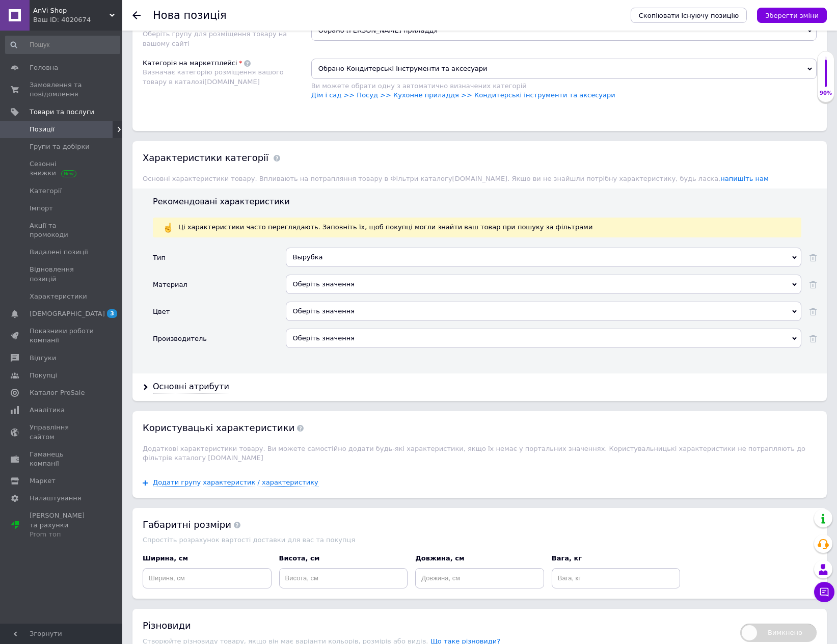
click at [338, 285] on div "Оберіть значення" at bounding box center [543, 283] width 515 height 19
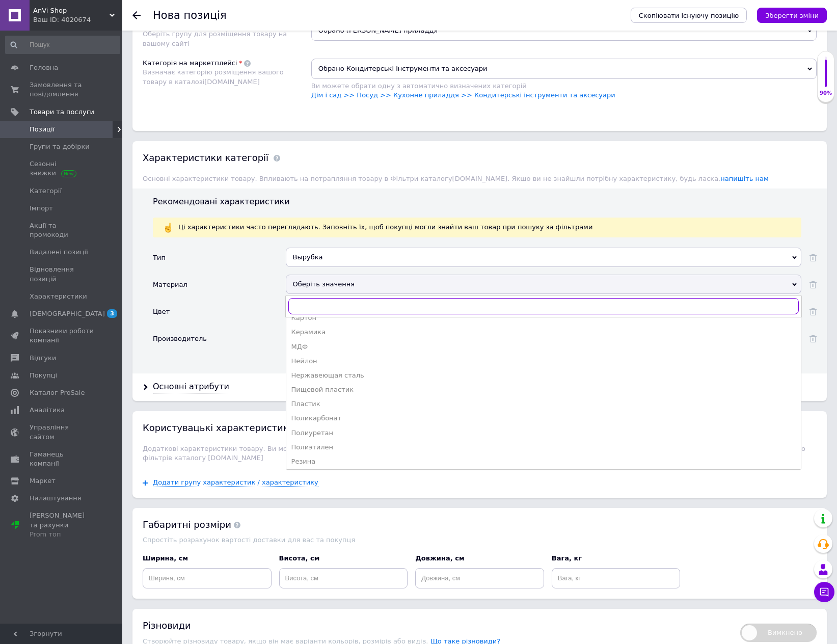
scroll to position [102, 0]
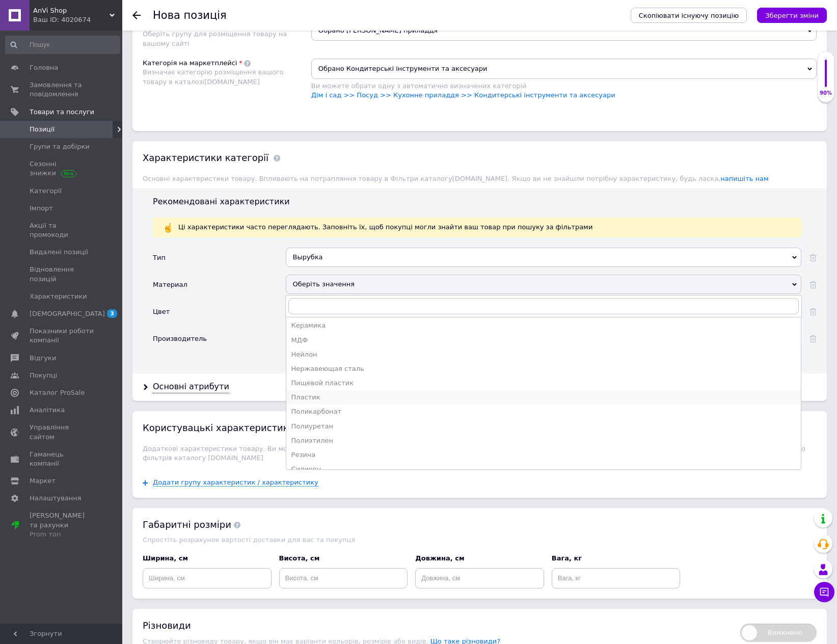
click at [337, 391] on li "Пластик" at bounding box center [543, 397] width 514 height 14
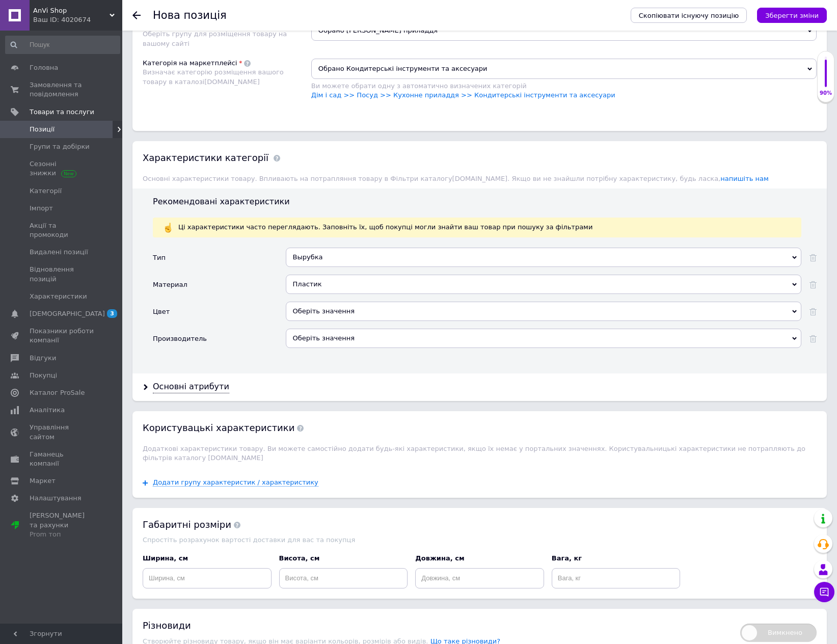
click at [329, 311] on div "Оберіть значення" at bounding box center [543, 310] width 515 height 19
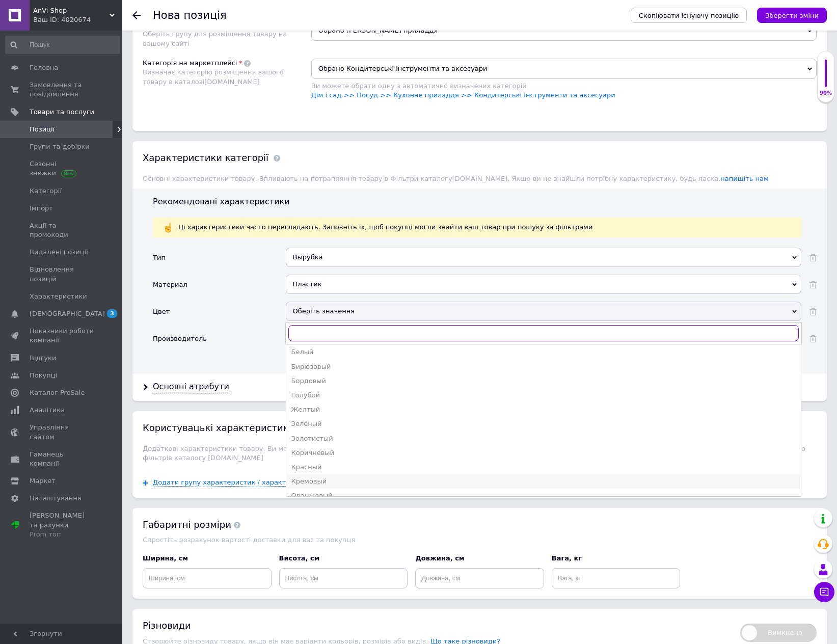
scroll to position [51, 0]
click at [328, 388] on div "Зелёный" at bounding box center [543, 388] width 504 height 9
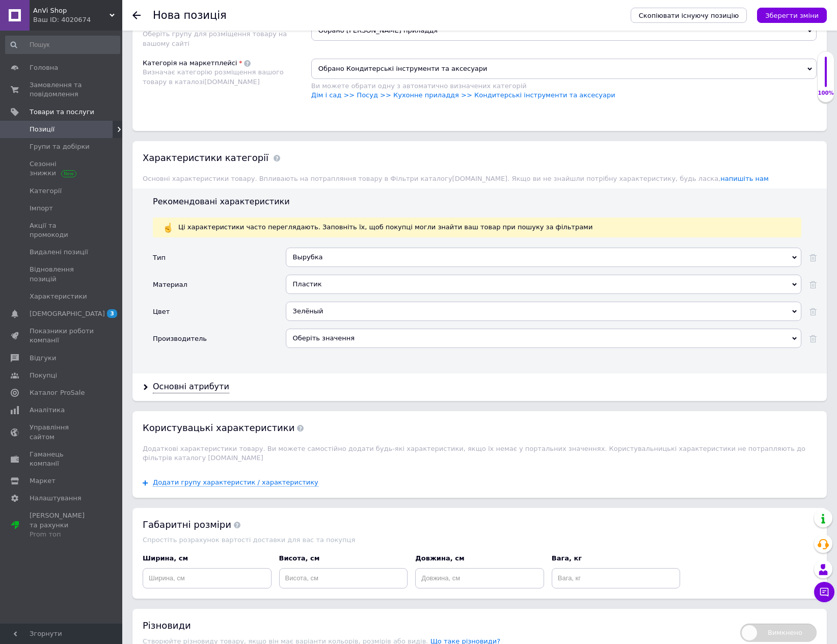
click at [327, 333] on div "Оберіть значення" at bounding box center [543, 337] width 515 height 19
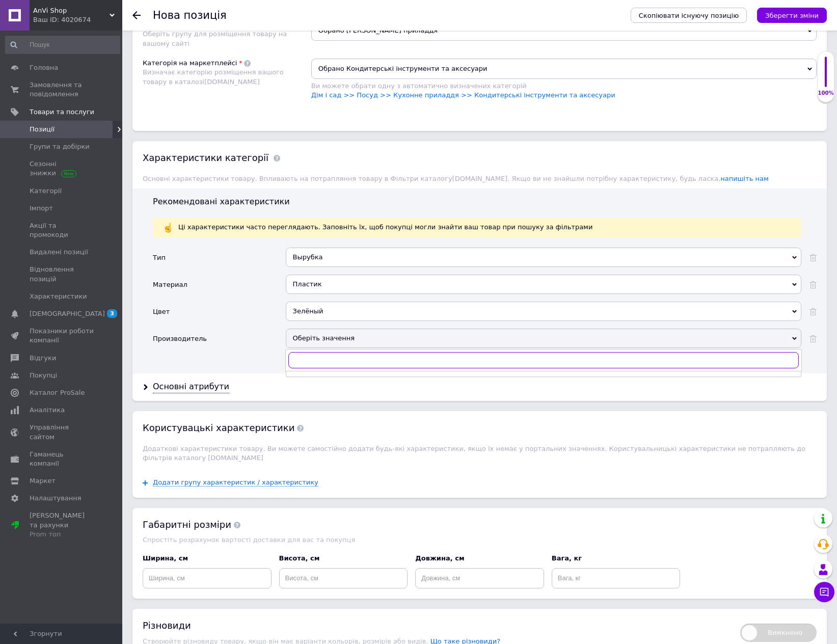
click at [324, 359] on input "text" at bounding box center [543, 360] width 510 height 16
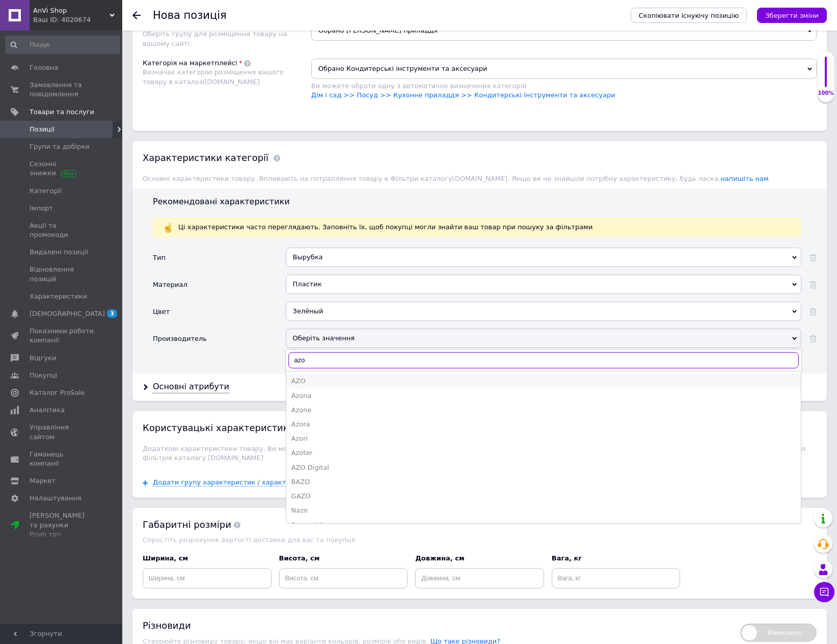
type input "azo"
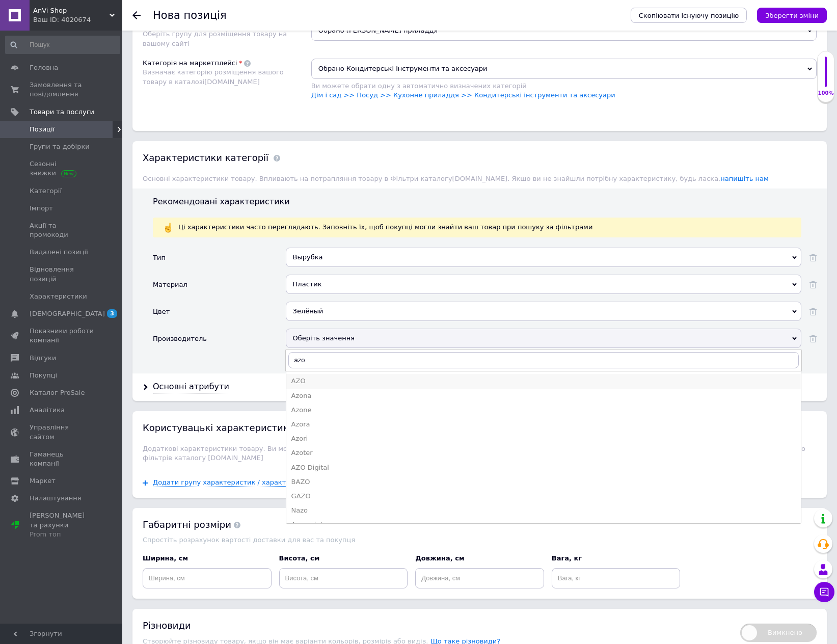
click at [325, 381] on div "AZO" at bounding box center [543, 380] width 504 height 9
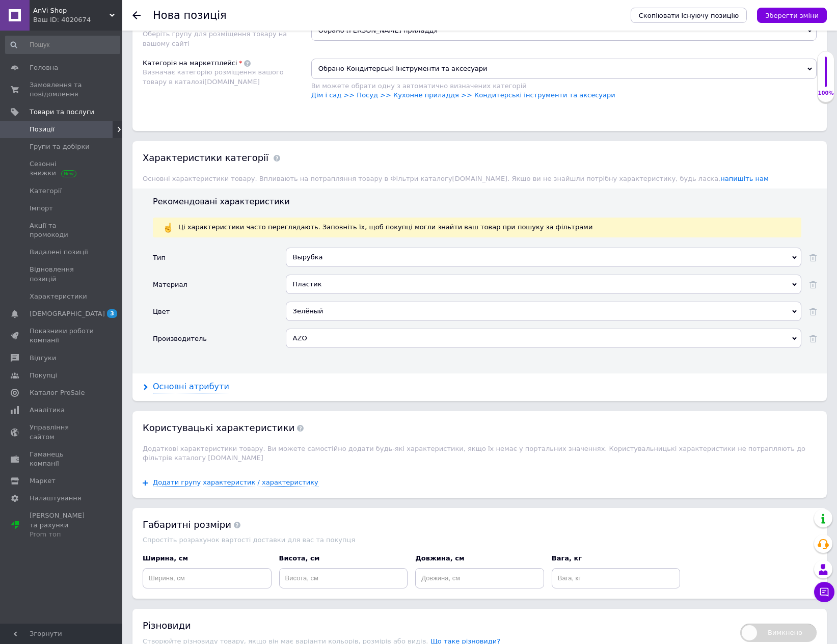
click at [198, 391] on div "Основні атрибути" at bounding box center [191, 387] width 76 height 12
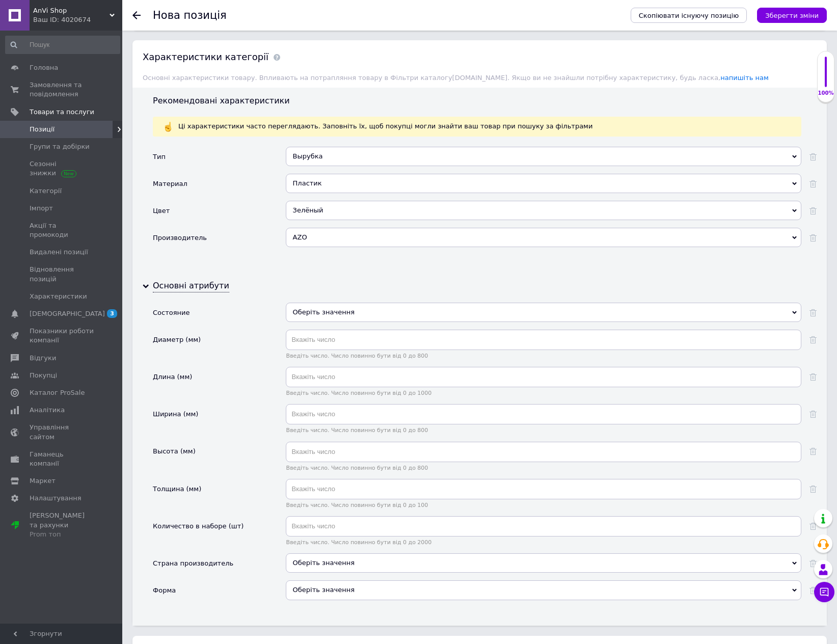
scroll to position [879, 0]
click at [324, 309] on div "Оберіть значення" at bounding box center [543, 310] width 515 height 19
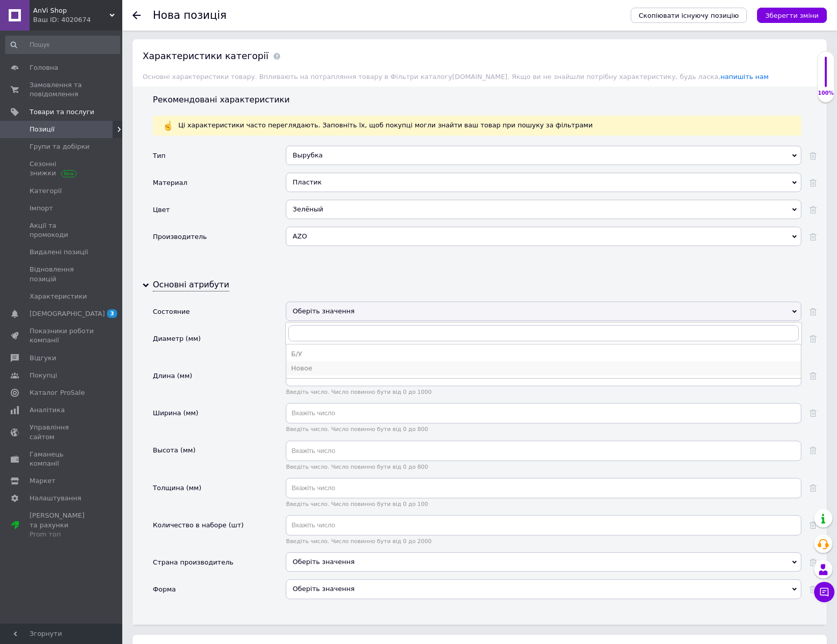
click at [322, 372] on div "Новое" at bounding box center [543, 368] width 504 height 9
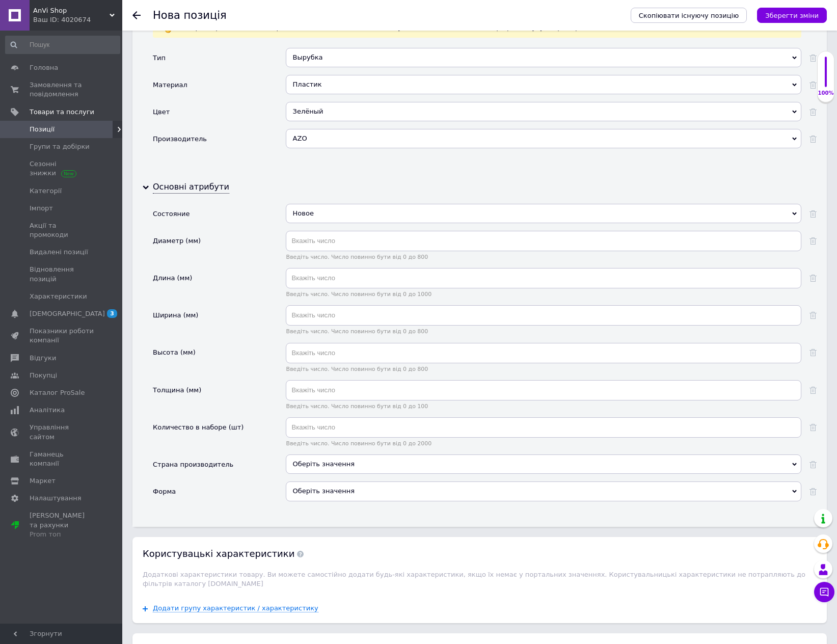
scroll to position [981, 0]
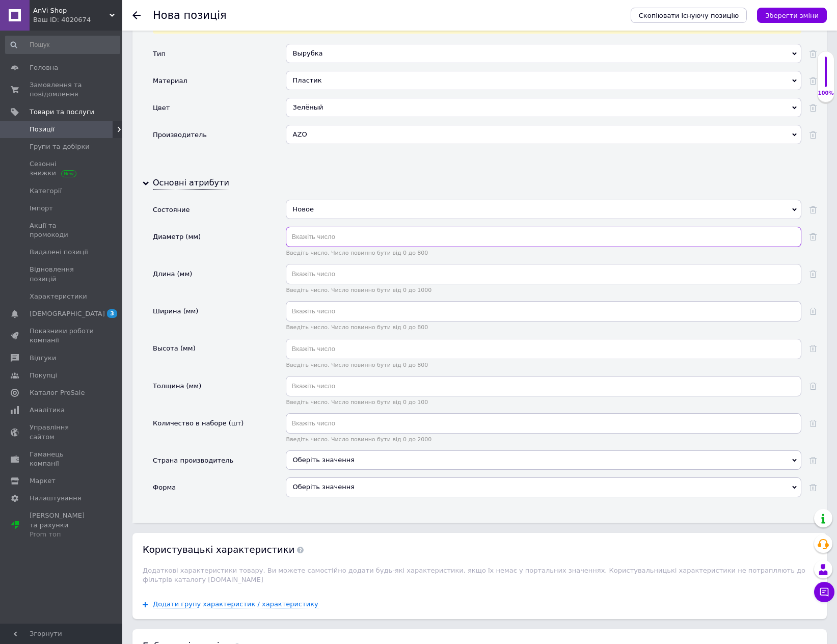
click at [321, 243] on input "text" at bounding box center [543, 237] width 515 height 20
type input "65"
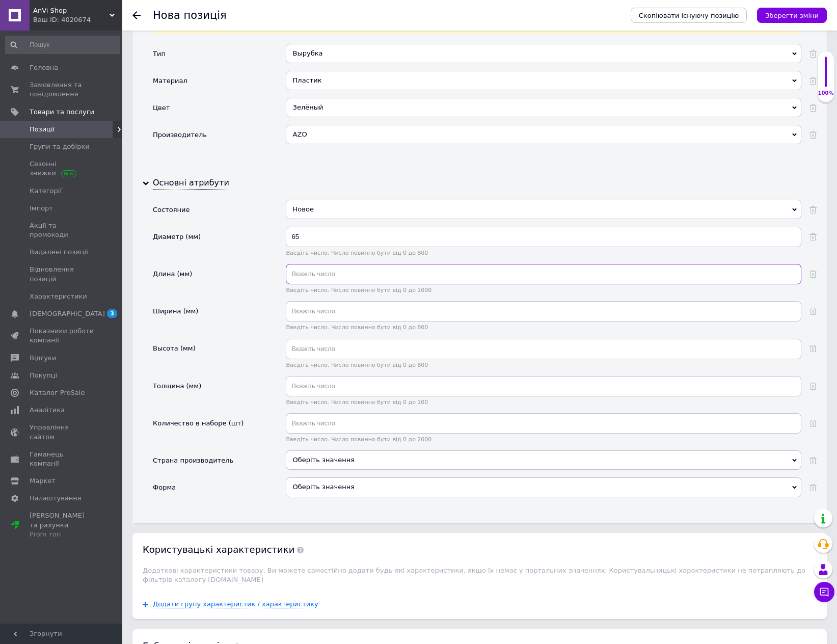
click at [322, 269] on input "text" at bounding box center [543, 274] width 515 height 20
type input "64"
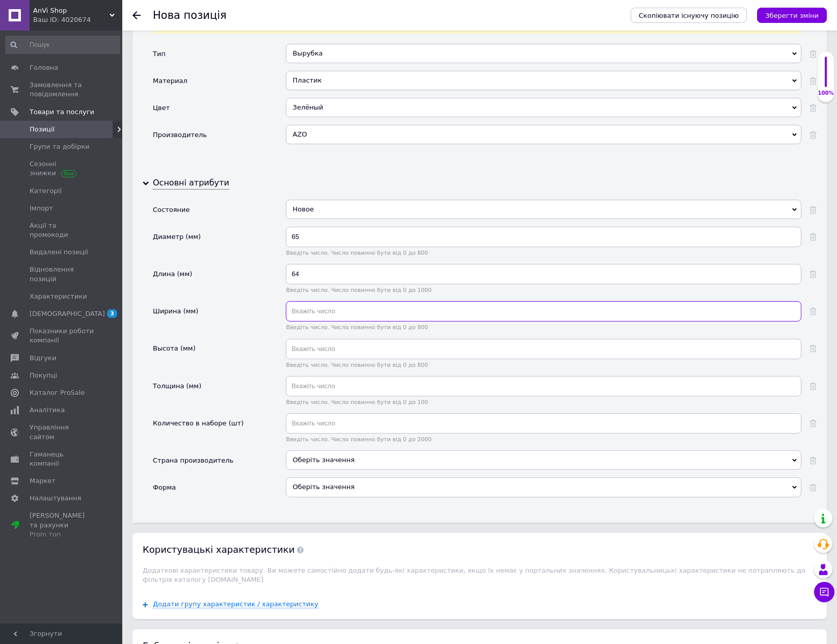
click at [321, 314] on input "text" at bounding box center [543, 311] width 515 height 20
type input "3"
type input "63"
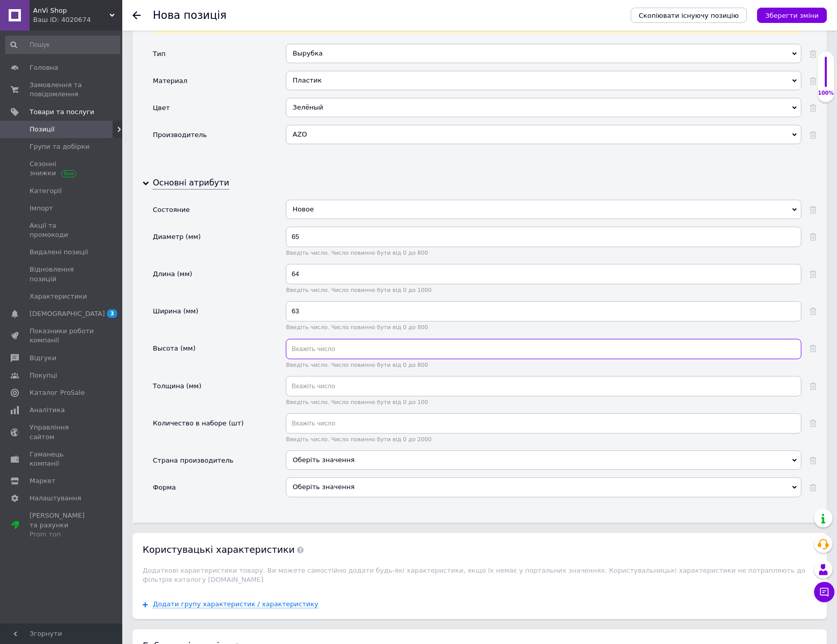
click at [325, 348] on input "text" at bounding box center [543, 349] width 515 height 20
type input "20"
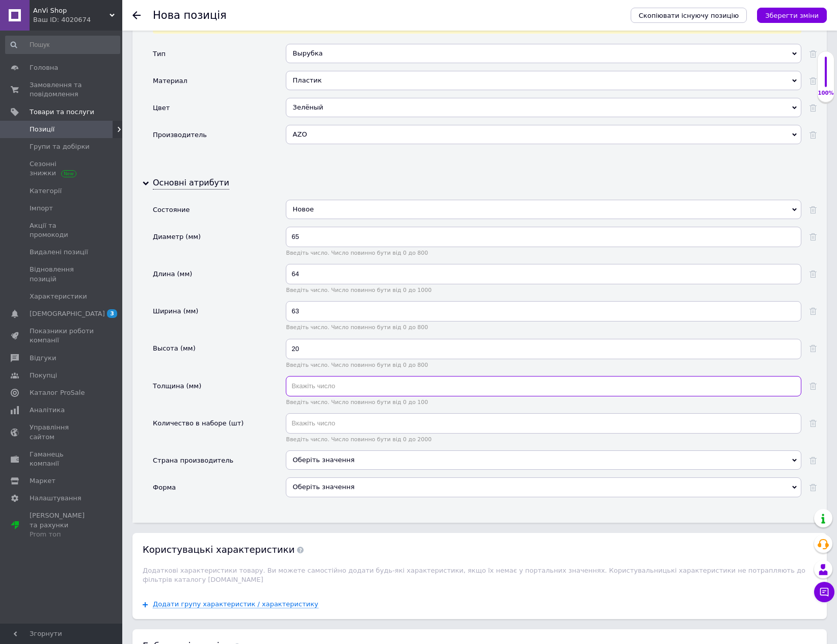
click at [333, 388] on input "text" at bounding box center [543, 386] width 515 height 20
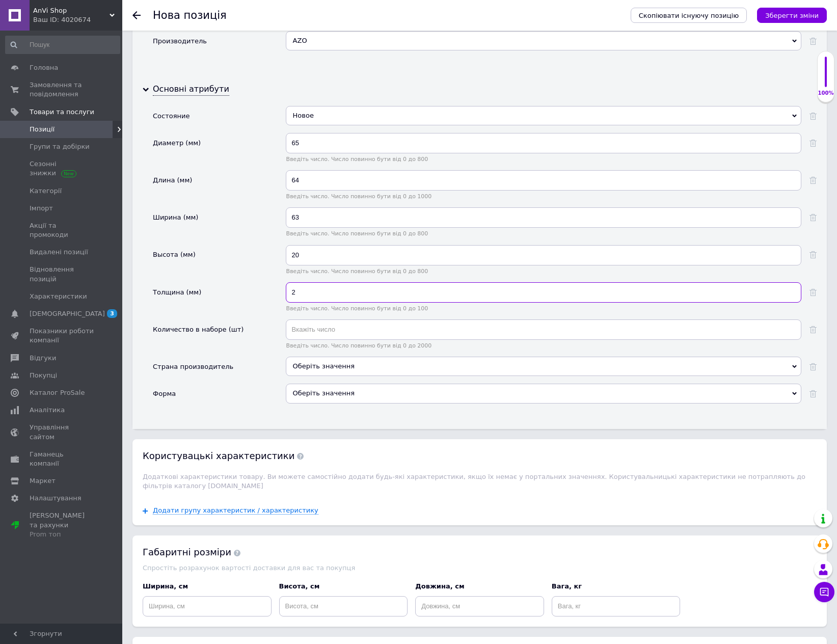
scroll to position [1082, 0]
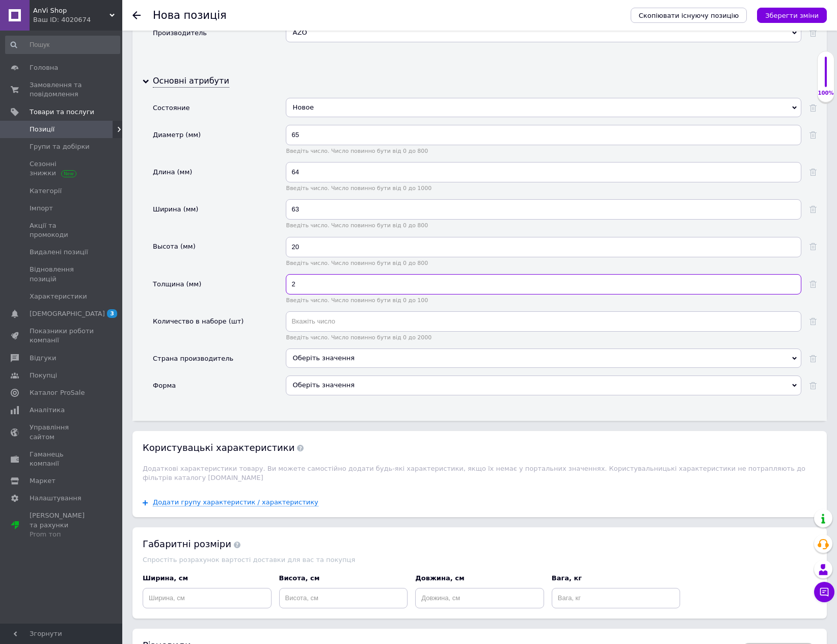
type input "2"
click at [315, 315] on input "text" at bounding box center [543, 321] width 515 height 20
type input "1"
click at [311, 360] on div "Оберіть значення" at bounding box center [543, 357] width 515 height 19
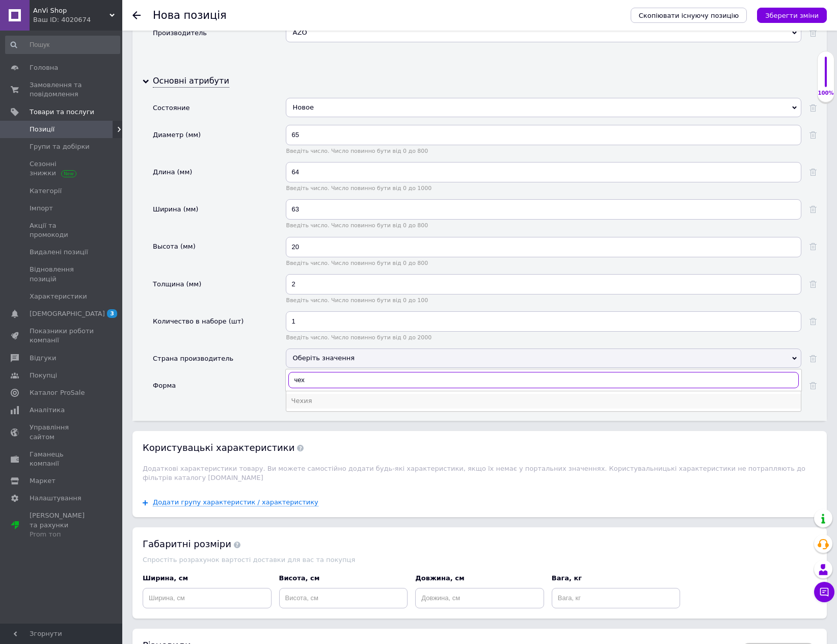
type input "чех"
click at [317, 399] on div "Чехия" at bounding box center [543, 400] width 504 height 9
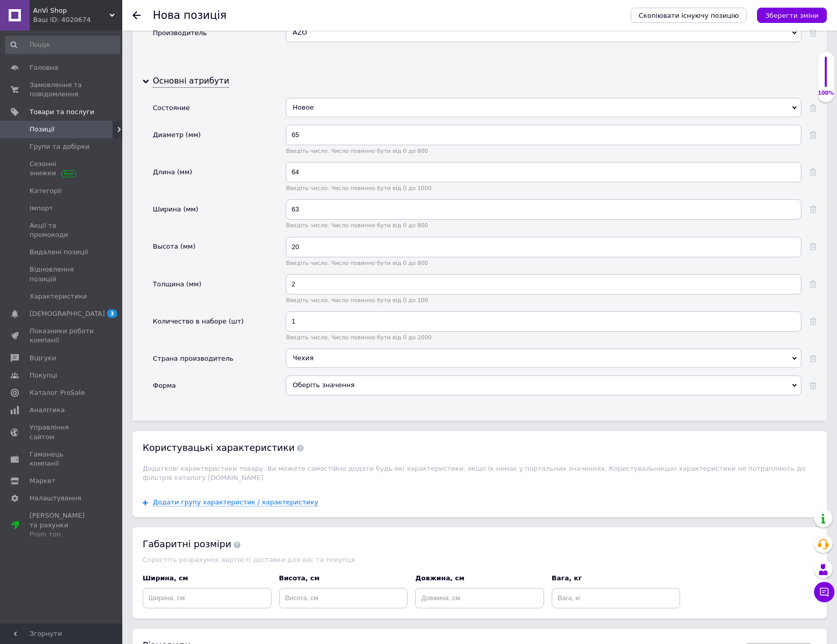
click at [319, 384] on div "Оберіть значення" at bounding box center [543, 384] width 515 height 19
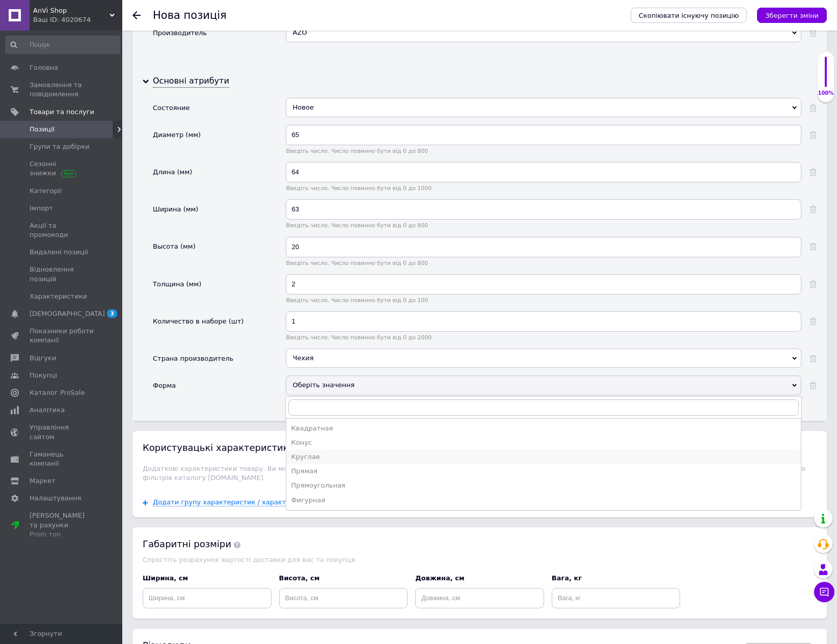
click at [330, 457] on div "Круглая" at bounding box center [543, 456] width 504 height 9
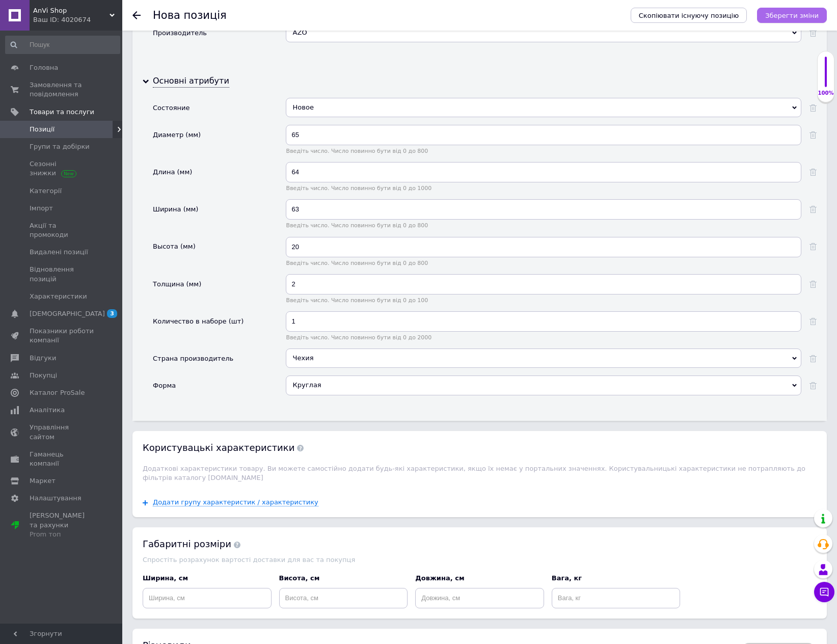
click at [787, 15] on icon "Зберегти зміни" at bounding box center [791, 16] width 53 height 8
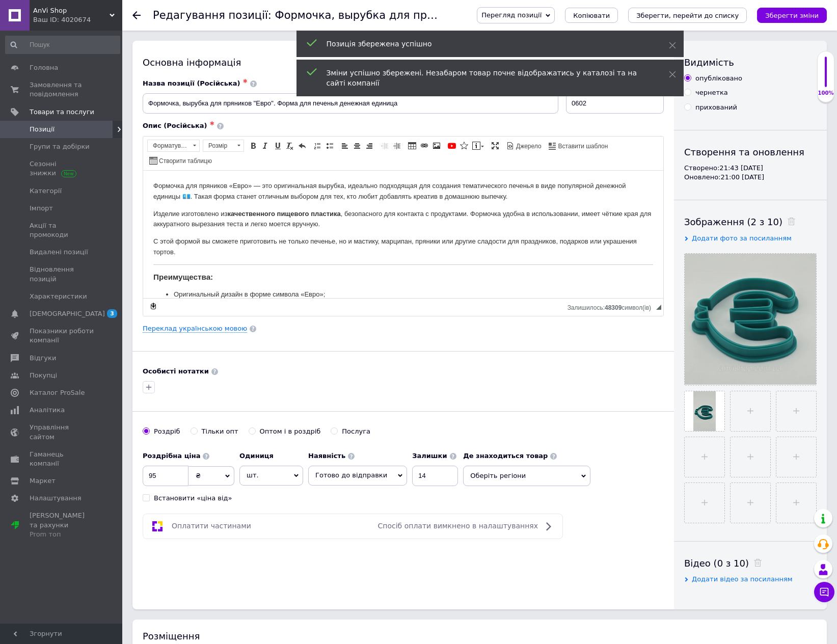
click at [52, 128] on span "Позиції" at bounding box center [42, 129] width 25 height 9
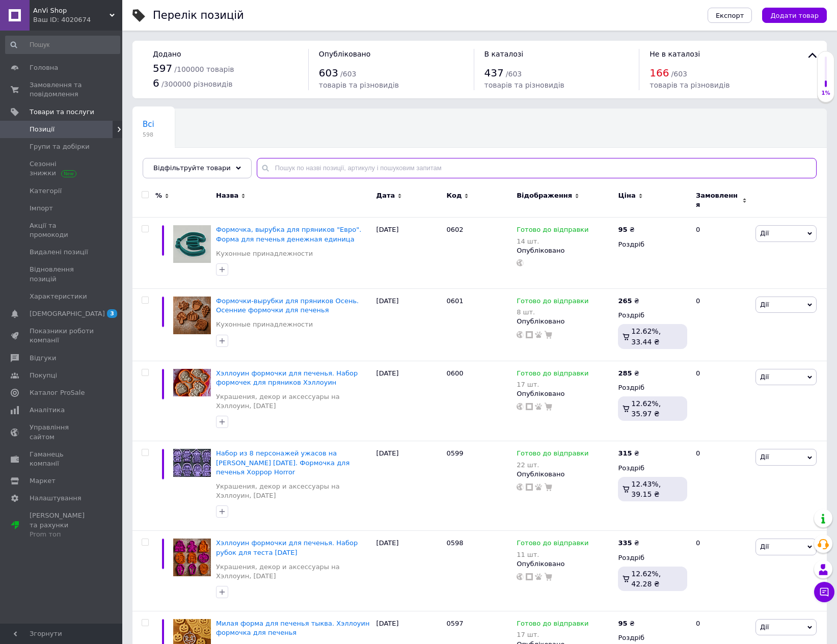
click at [295, 165] on input "text" at bounding box center [537, 168] width 560 height 20
click at [54, 87] on span "Замовлення та повідомлення" at bounding box center [62, 89] width 65 height 18
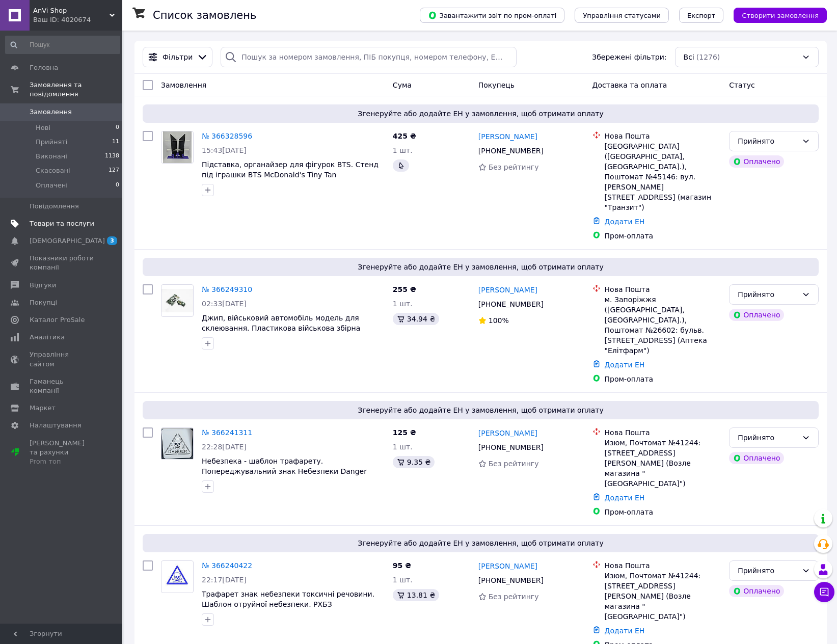
click at [59, 219] on span "Товари та послуги" at bounding box center [62, 223] width 65 height 9
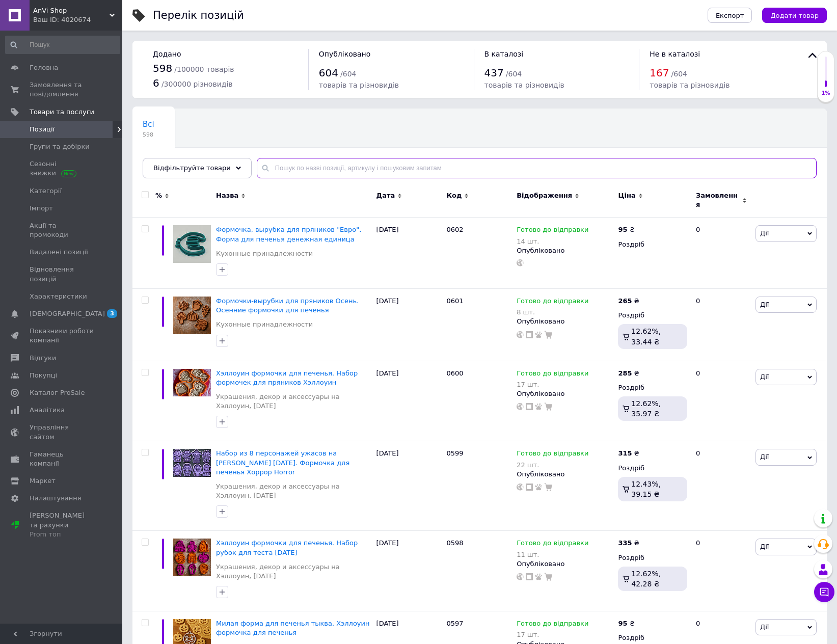
click at [288, 166] on input "text" at bounding box center [537, 168] width 560 height 20
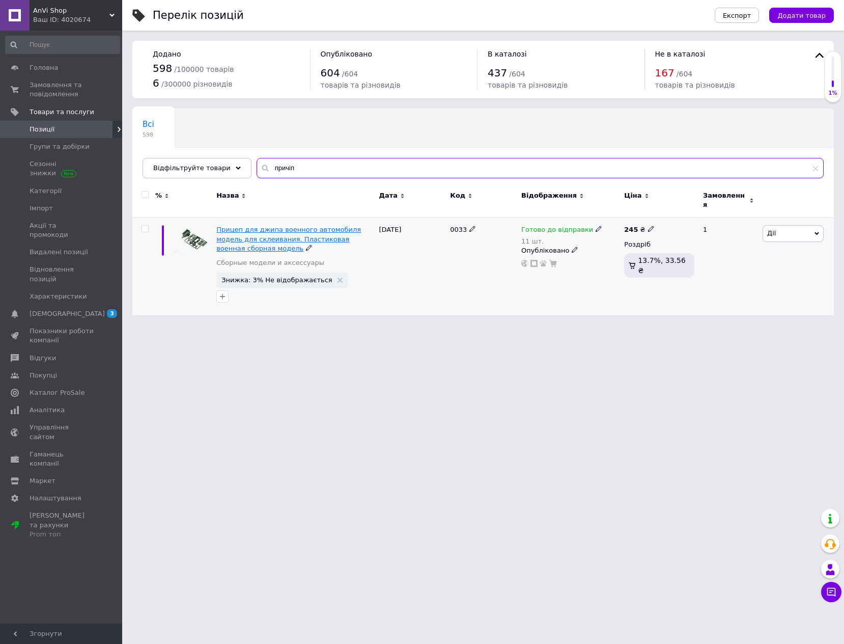
type input "причіп"
click at [312, 232] on span "Прицеп для джипа военного автомобиля модель для склеивания. Пластиковая военная…" at bounding box center [288, 239] width 145 height 26
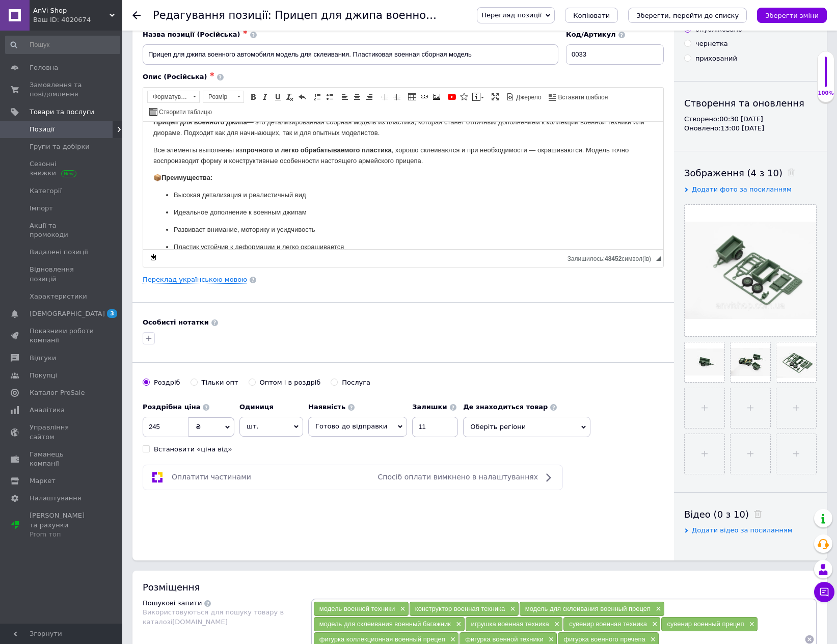
scroll to position [51, 0]
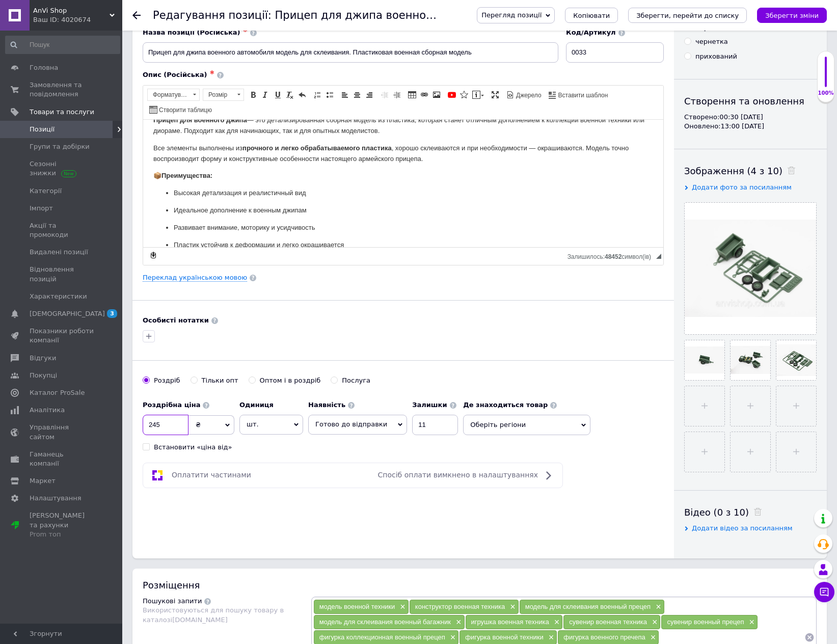
drag, startPoint x: 164, startPoint y: 426, endPoint x: 140, endPoint y: 425, distance: 25.0
click at [140, 425] on div "Основна інформація Назва позиції (Російська) ✱ Прицеп для джипа военного автомо…" at bounding box center [402, 274] width 541 height 568
type input "195"
click at [800, 14] on icon "Зберегти зміни" at bounding box center [791, 16] width 53 height 8
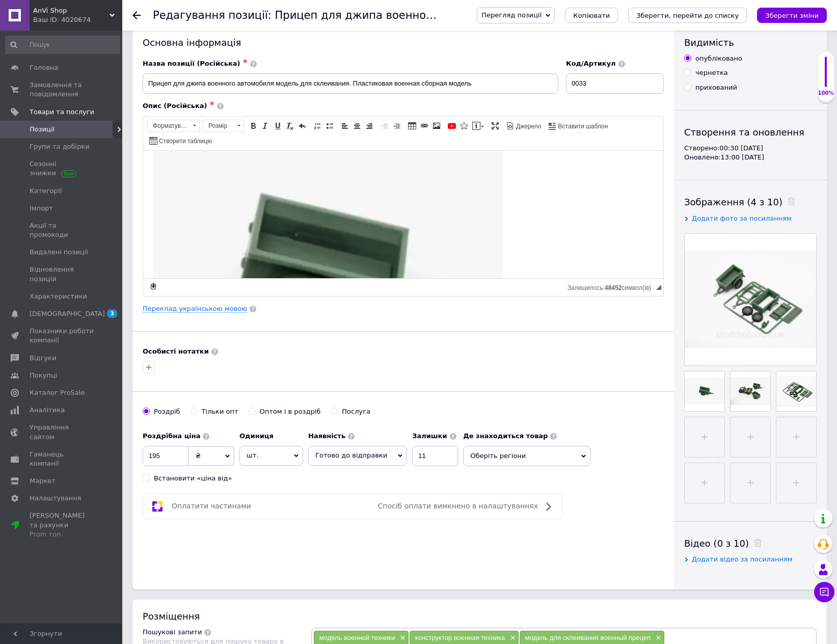
scroll to position [0, 0]
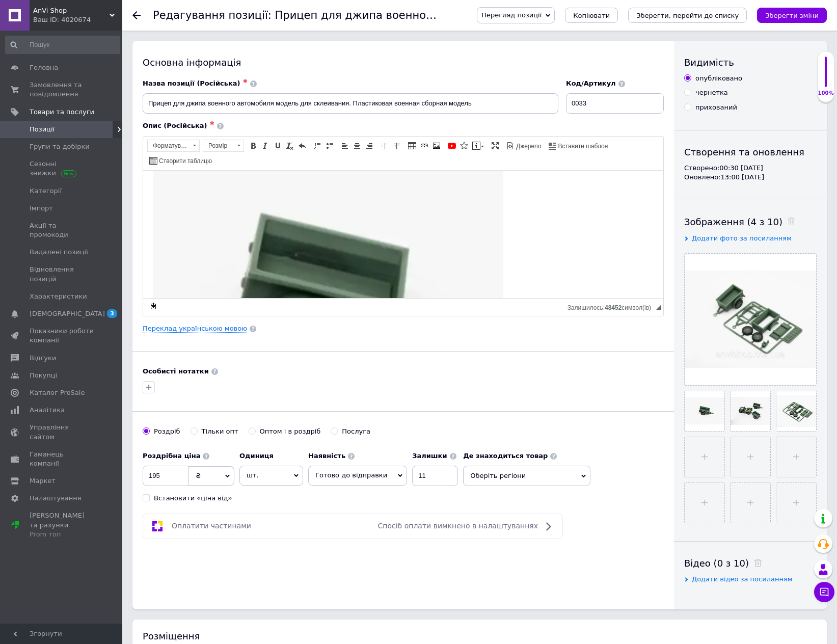
click at [47, 126] on span "Позиції" at bounding box center [42, 129] width 25 height 9
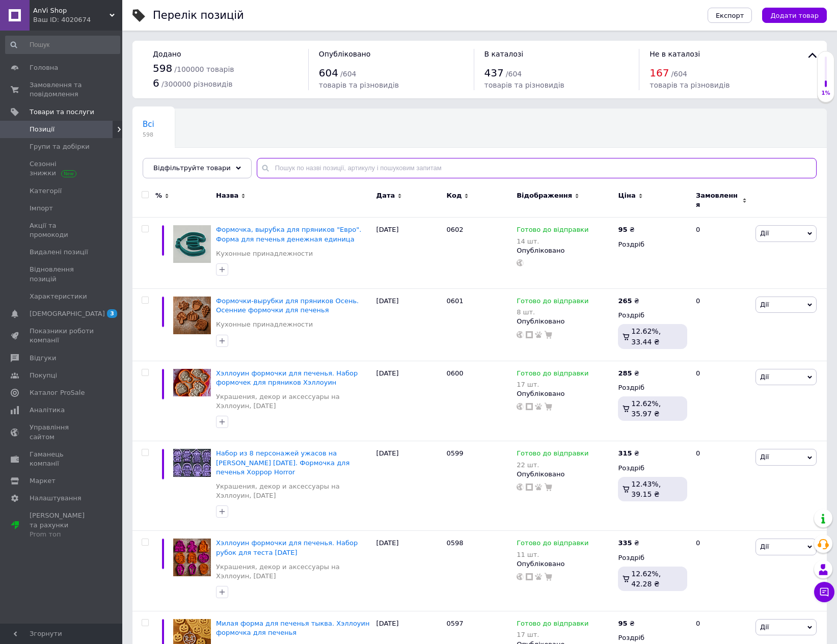
click at [292, 171] on input "text" at bounding box center [537, 168] width 560 height 20
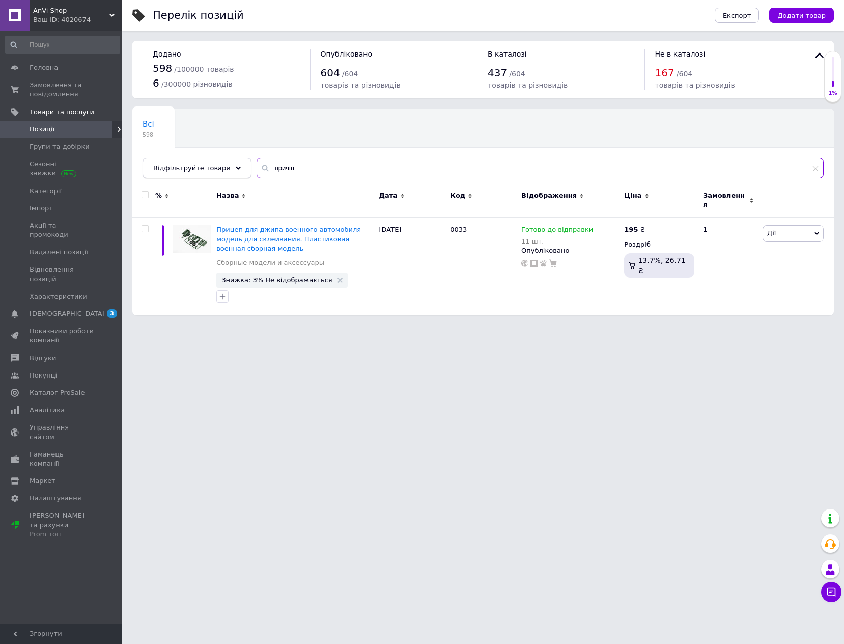
drag, startPoint x: 296, startPoint y: 168, endPoint x: 238, endPoint y: 166, distance: 58.1
click at [238, 166] on div "Відфільтруйте товари причіп" at bounding box center [483, 168] width 681 height 20
type input "гарма"
click at [307, 226] on span "37-мм пушка M3 для джипа, военного автомобиля, модель для склеивания. Пластиков…" at bounding box center [283, 239] width 134 height 26
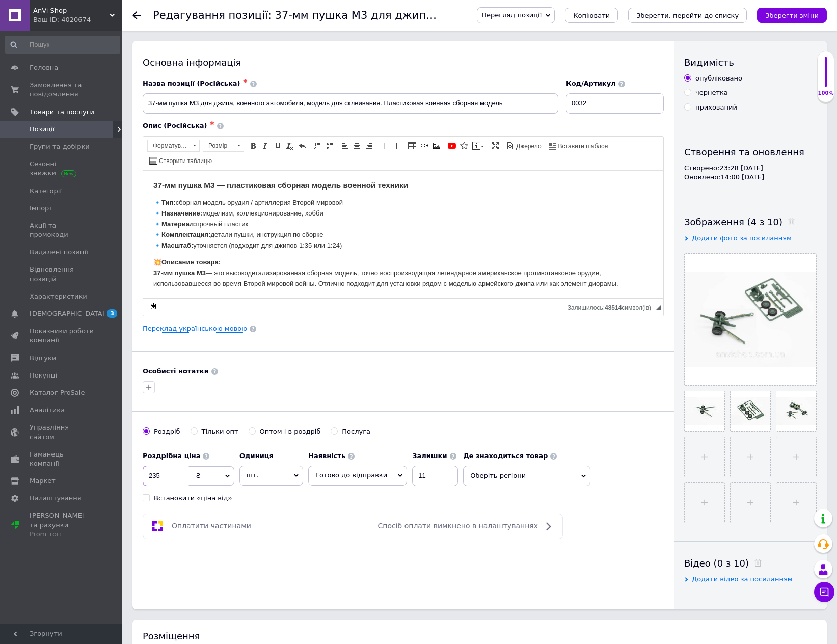
drag, startPoint x: 157, startPoint y: 477, endPoint x: 147, endPoint y: 477, distance: 9.7
click at [147, 477] on input "235" at bounding box center [166, 475] width 46 height 20
type input "175"
click at [782, 20] on button "Зберегти зміни" at bounding box center [792, 15] width 70 height 15
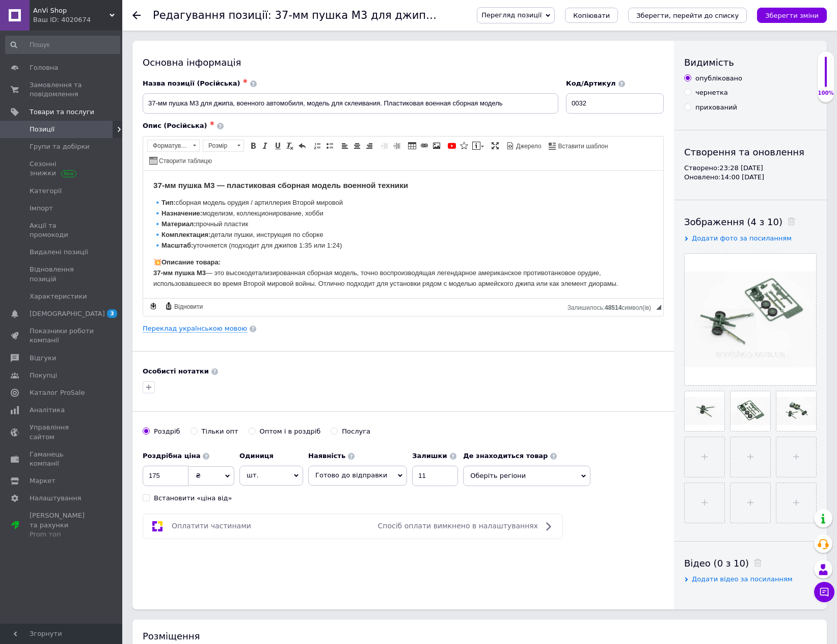
click at [795, 16] on icon "Зберегти зміни" at bounding box center [791, 16] width 53 height 8
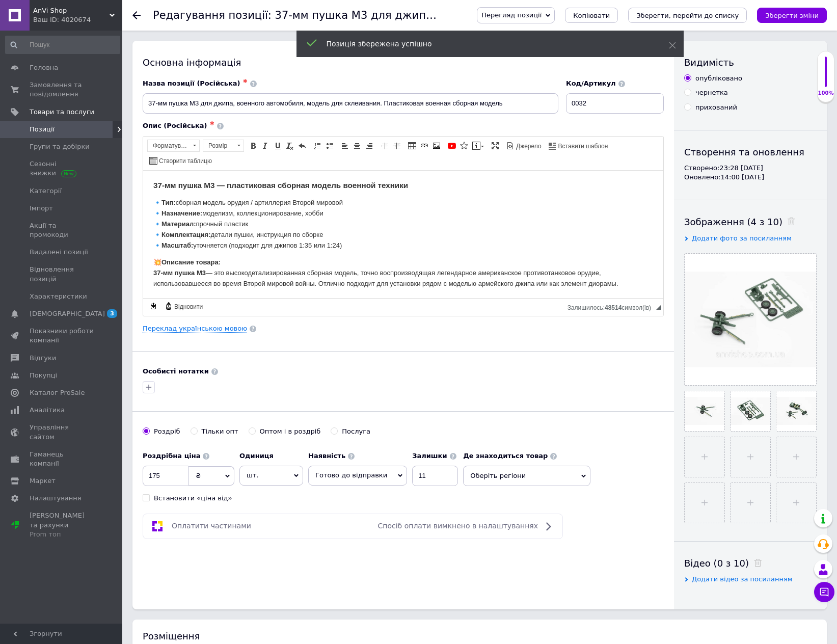
click at [57, 121] on link "Позиції" at bounding box center [62, 129] width 125 height 17
